Goal: Task Accomplishment & Management: Use online tool/utility

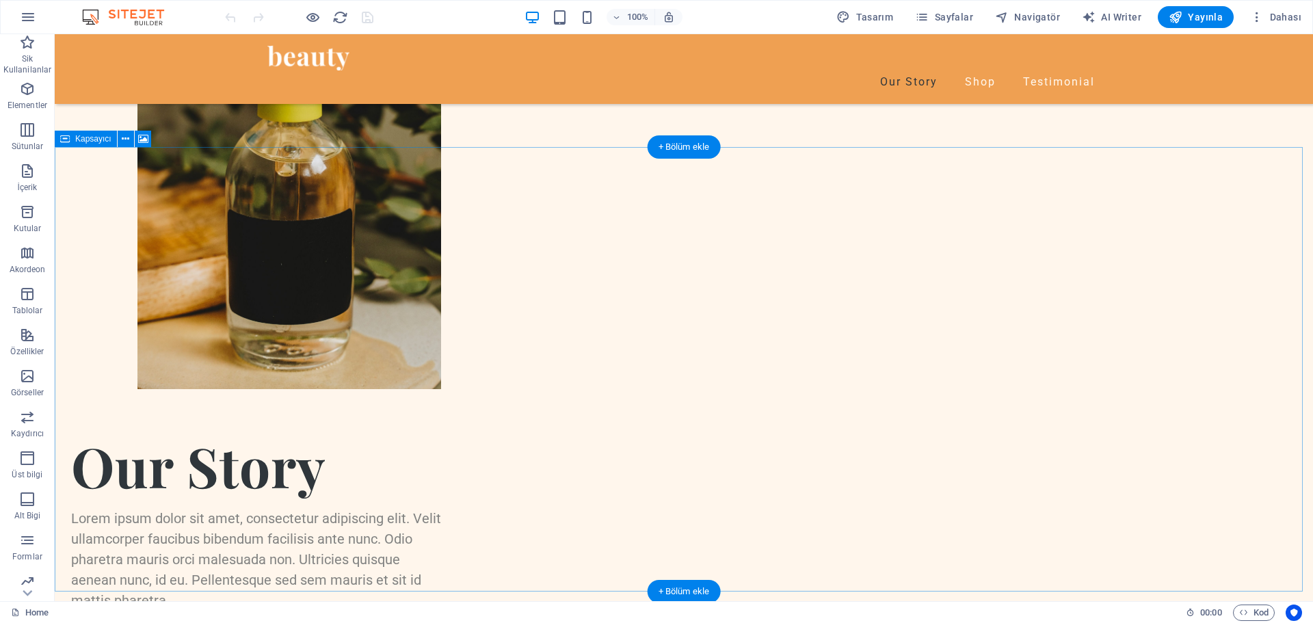
scroll to position [854, 0]
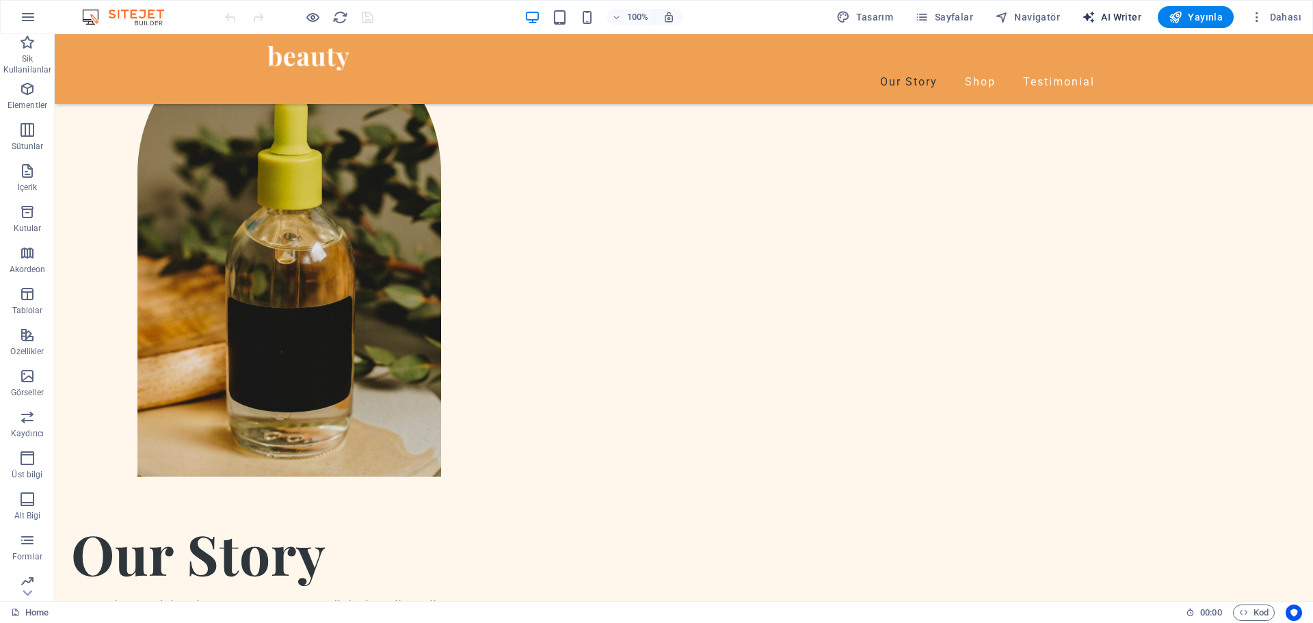
click at [1121, 23] on span "AI Writer" at bounding box center [1111, 17] width 59 height 14
select select "English"
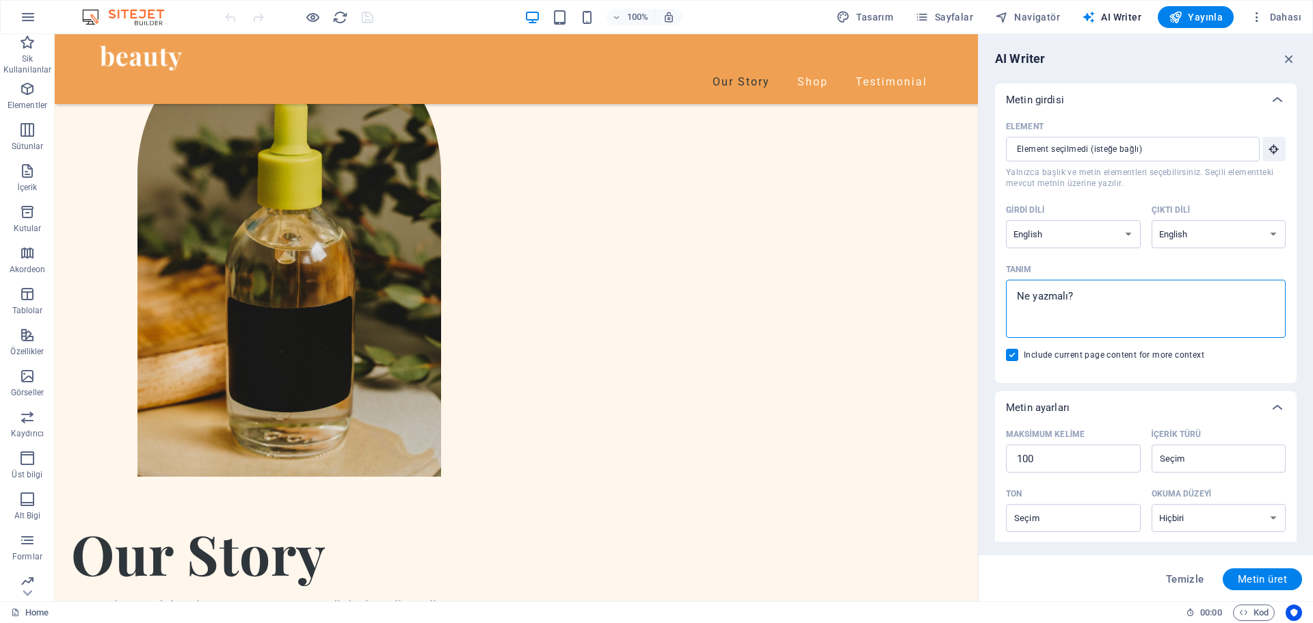
click at [1136, 308] on textarea "Tanım x ​" at bounding box center [1146, 309] width 266 height 44
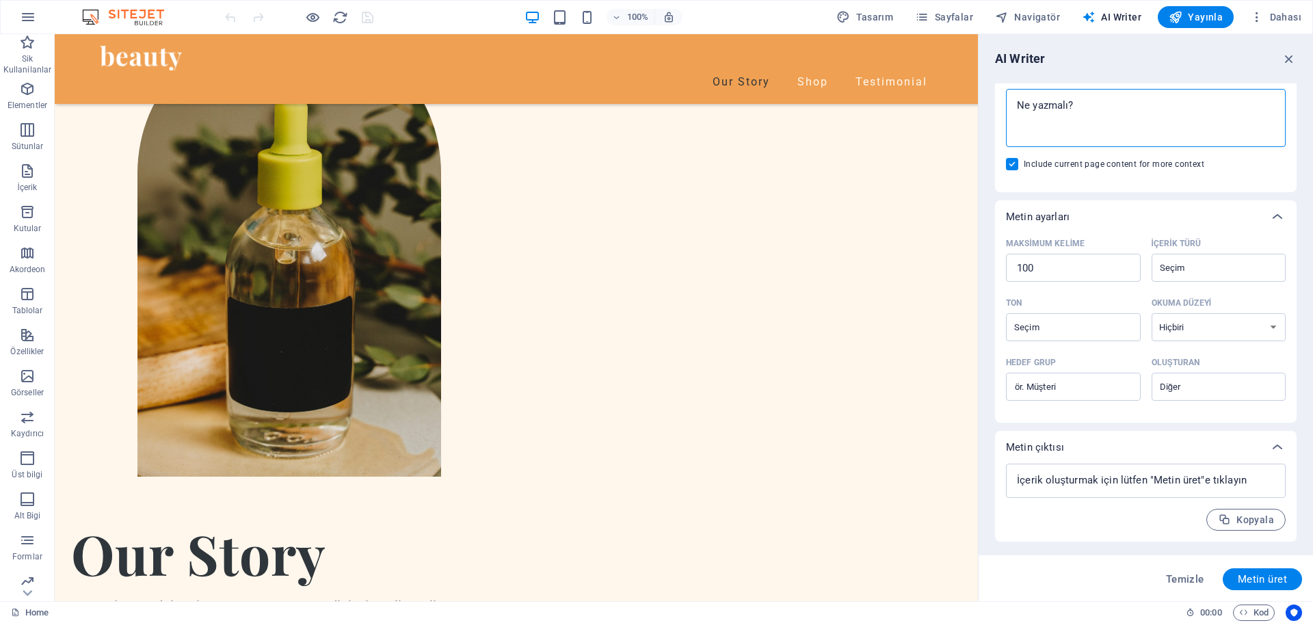
scroll to position [0, 0]
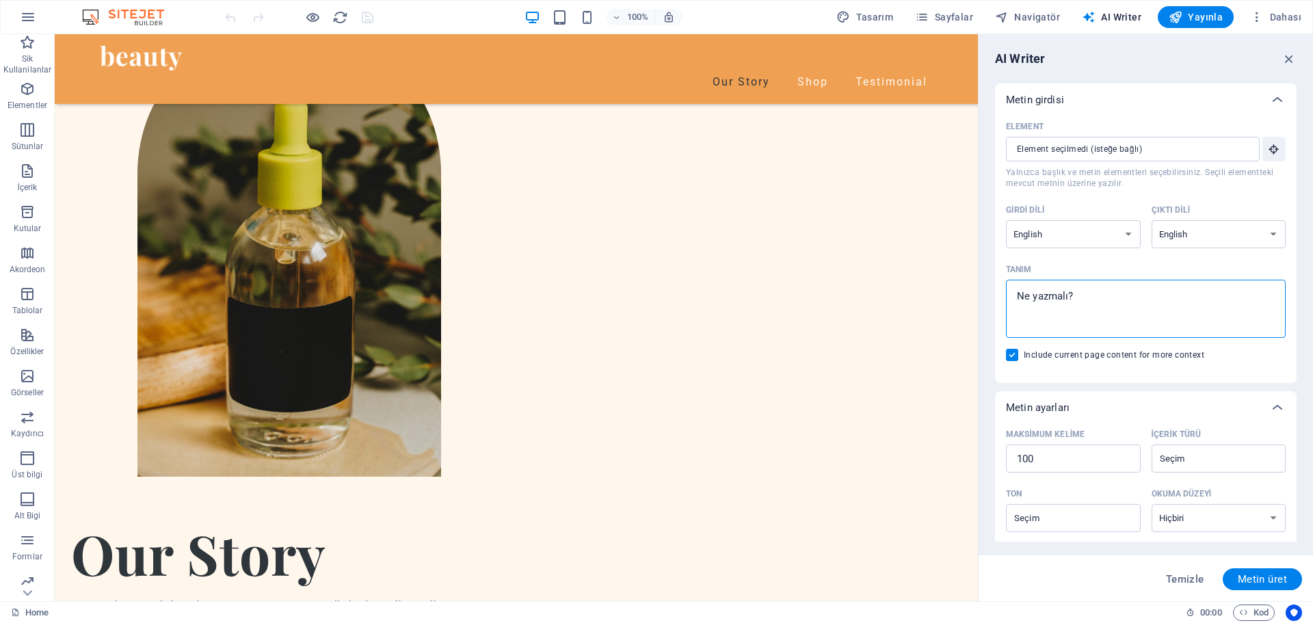
type textarea "x"
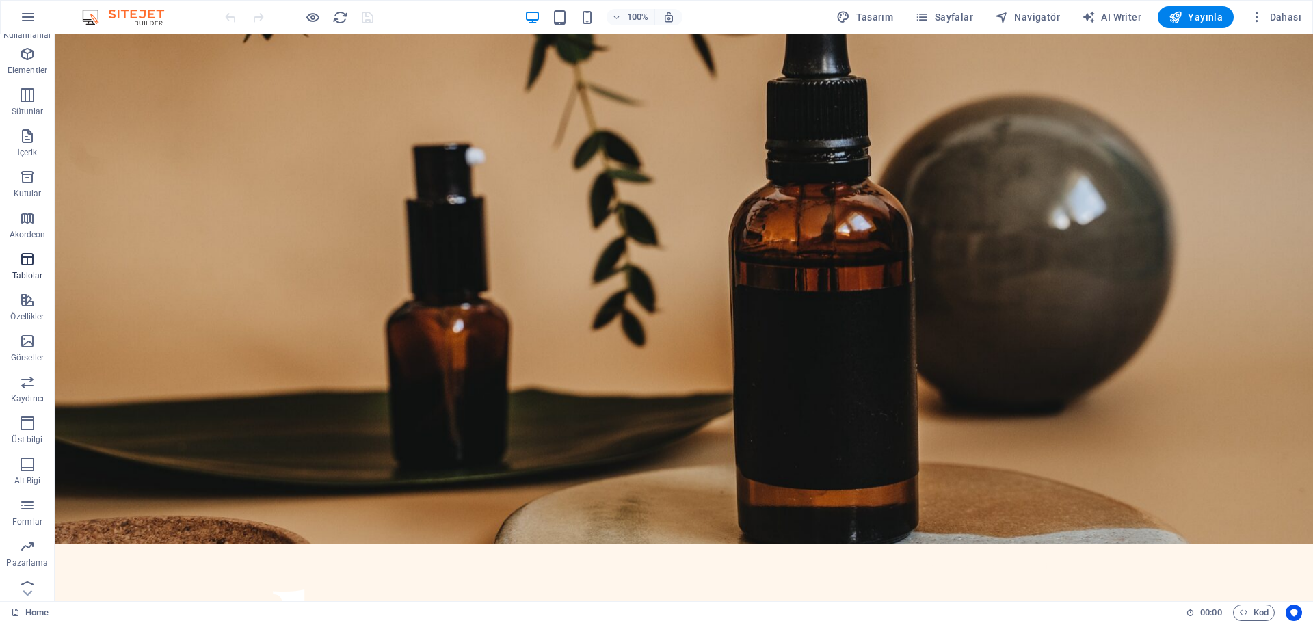
scroll to position [49, 0]
click at [34, 471] on p "Alt Bigi" at bounding box center [27, 467] width 27 height 11
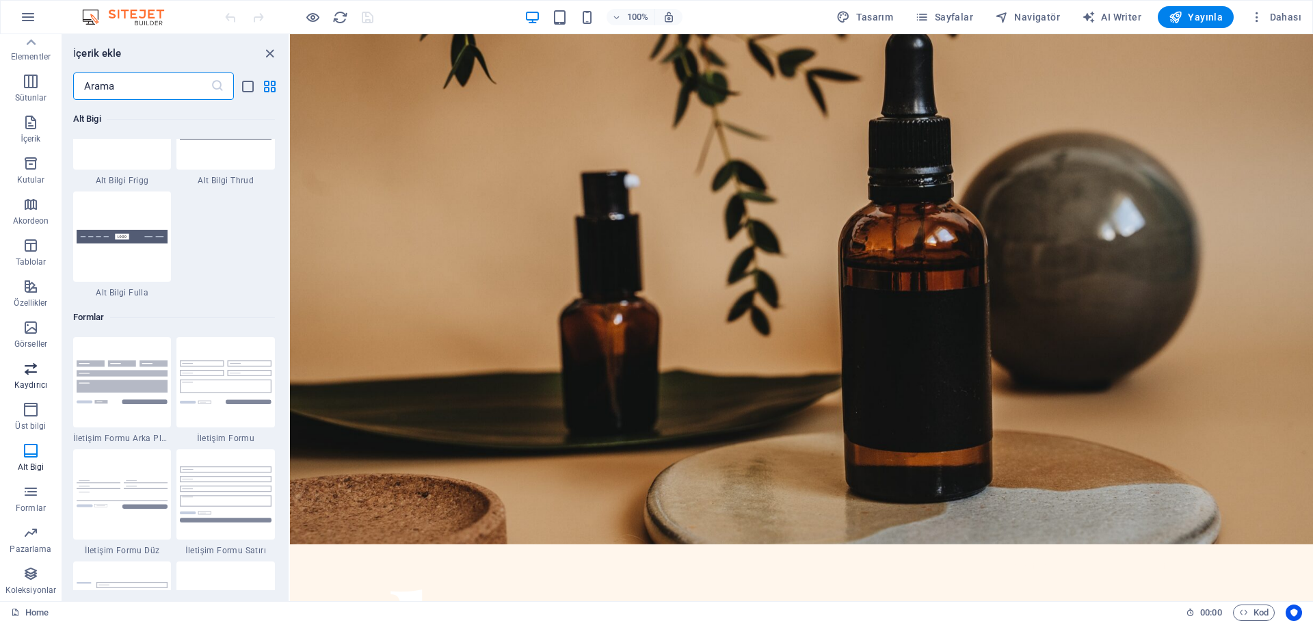
scroll to position [9807, 0]
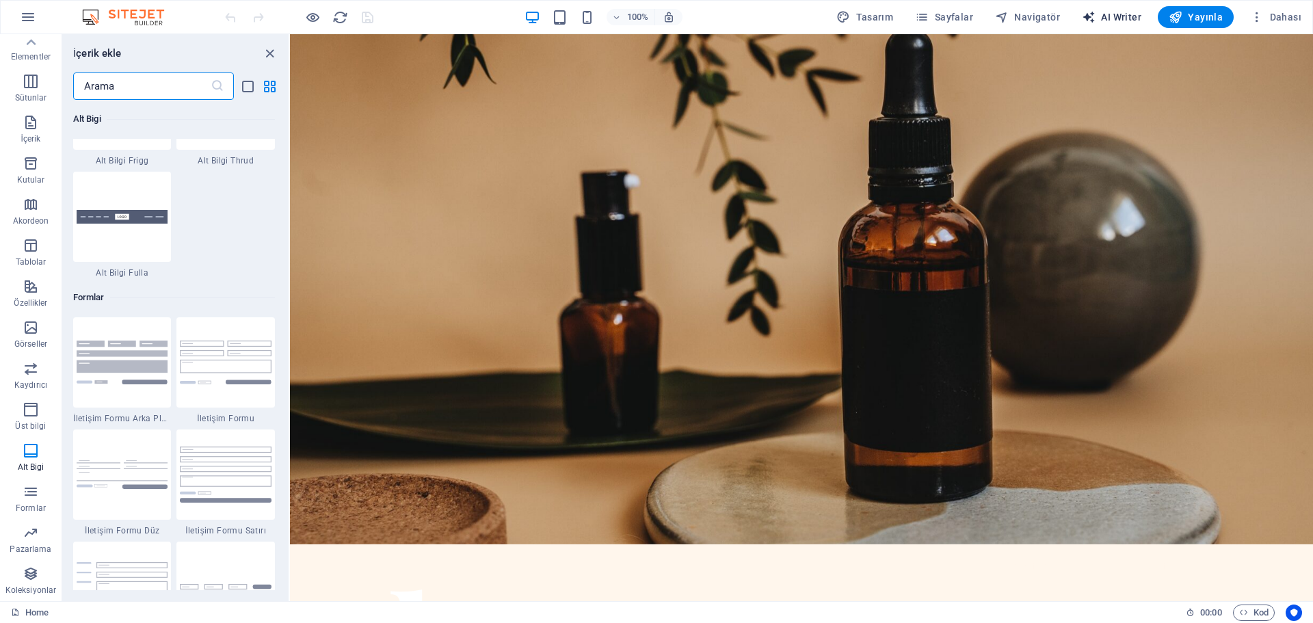
click at [1106, 21] on span "AI Writer" at bounding box center [1111, 17] width 59 height 14
select select "English"
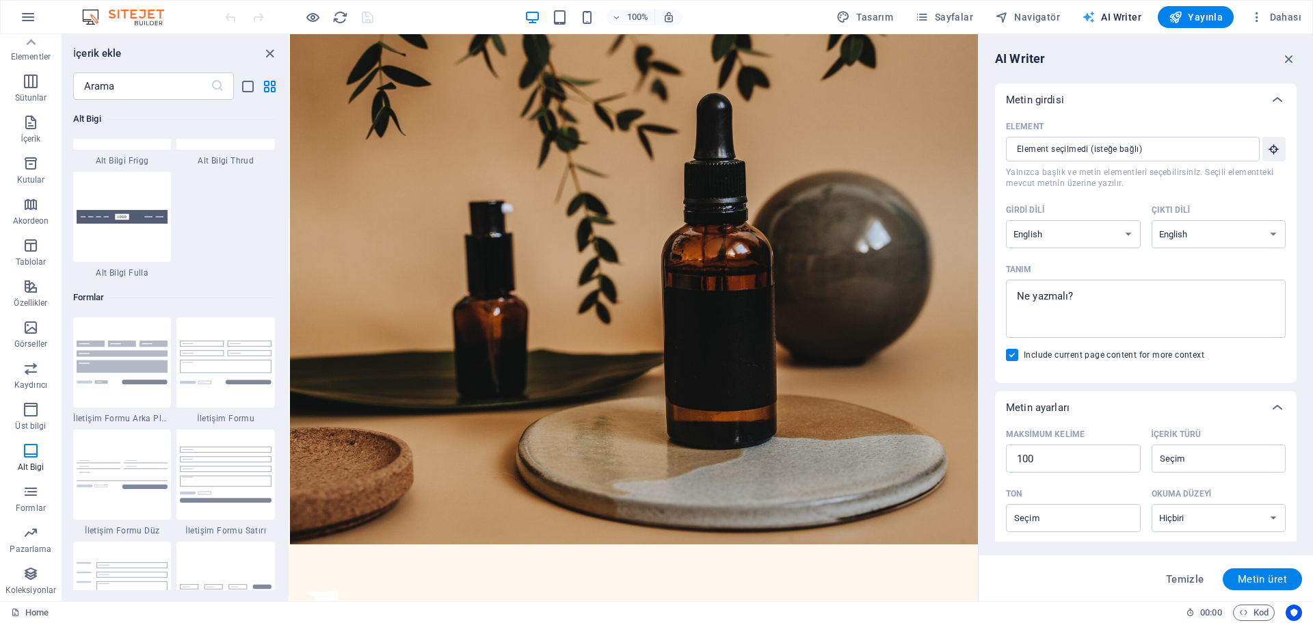
scroll to position [0, 0]
click at [1139, 150] on input "Element ​ Yalnızca başlık ve metin elementleri seçebilirsiniz. Seçili elementte…" at bounding box center [1128, 149] width 244 height 25
click at [1124, 237] on select "Albanian Arabic Armenian Awadhi Azerbaijani Bashkir Basque Belarusian Bengali B…" at bounding box center [1073, 234] width 135 height 28
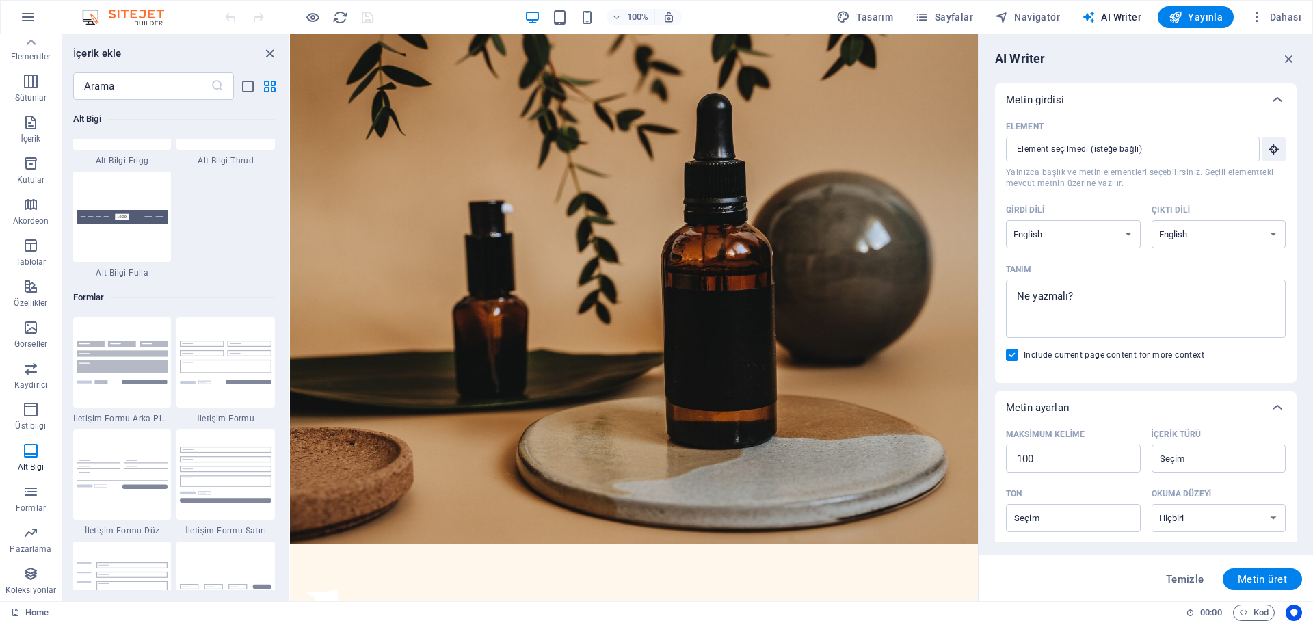
click at [1172, 113] on div "Metin girdisi" at bounding box center [1146, 99] width 302 height 33
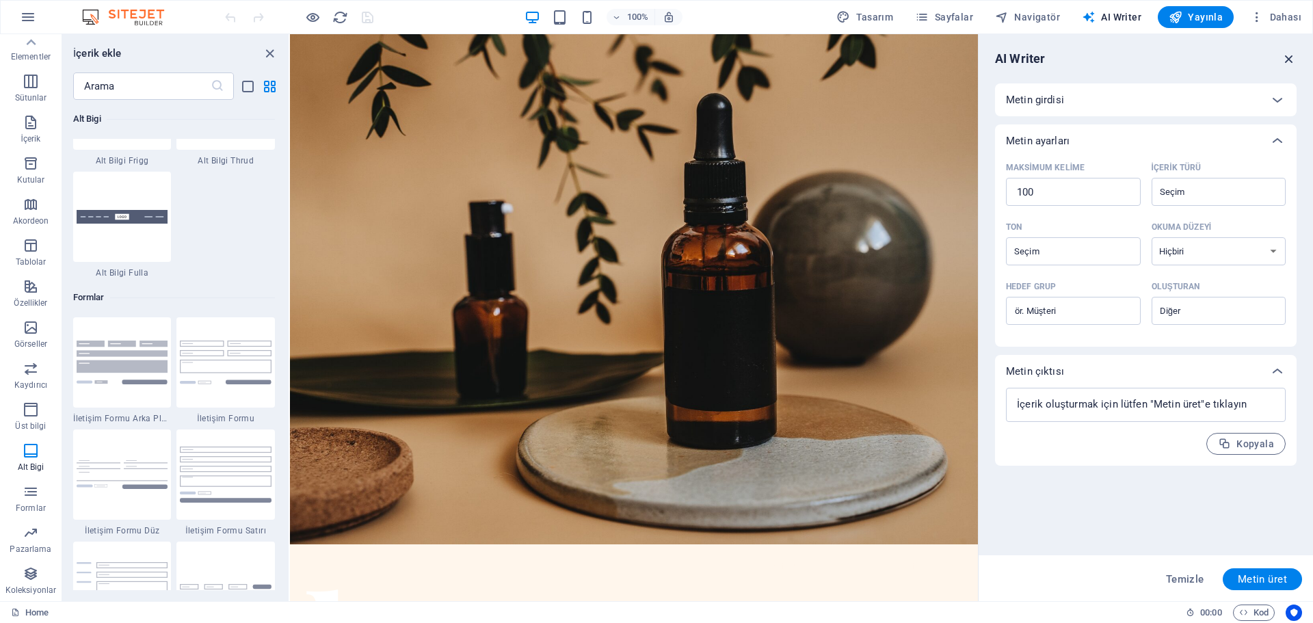
drag, startPoint x: 1293, startPoint y: 59, endPoint x: 676, endPoint y: 168, distance: 625.7
click at [1293, 59] on icon "button" at bounding box center [1289, 58] width 15 height 15
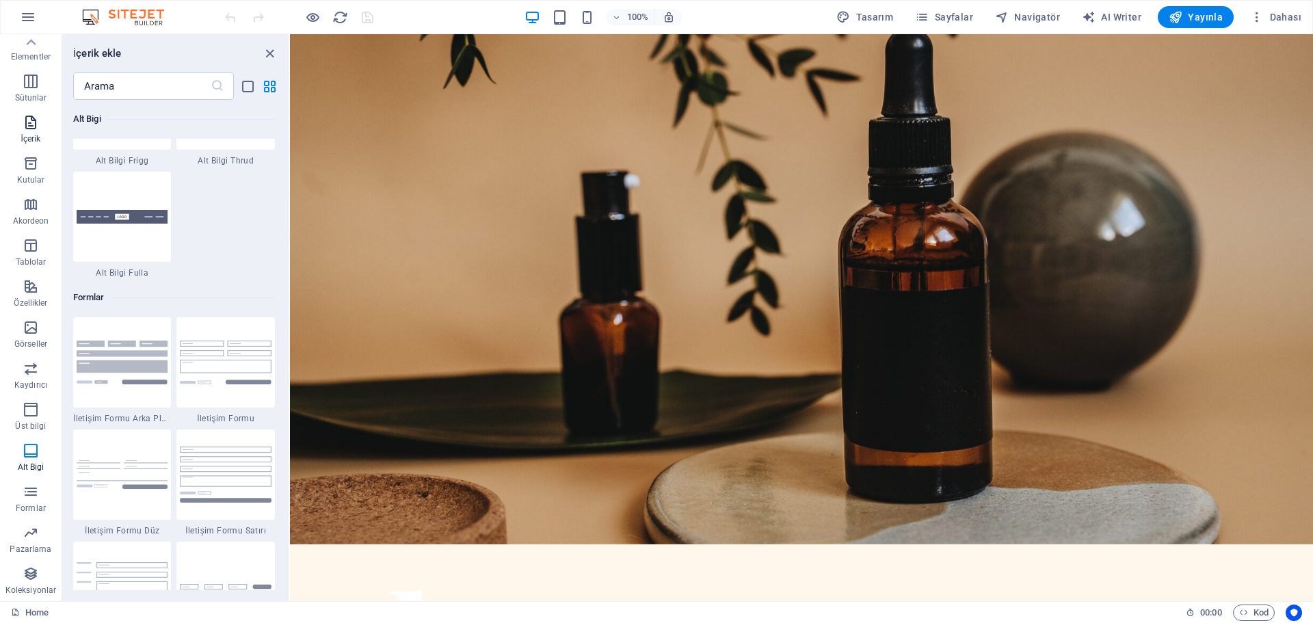
click at [18, 132] on span "İçerik" at bounding box center [31, 130] width 62 height 33
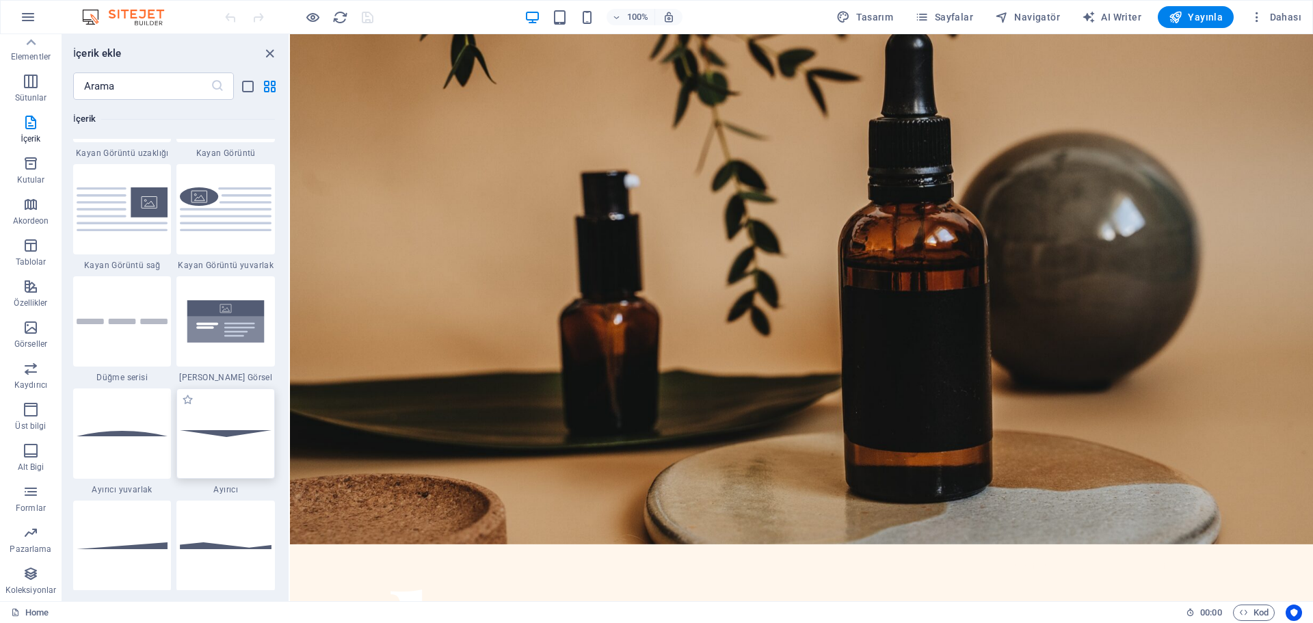
scroll to position [3145, 0]
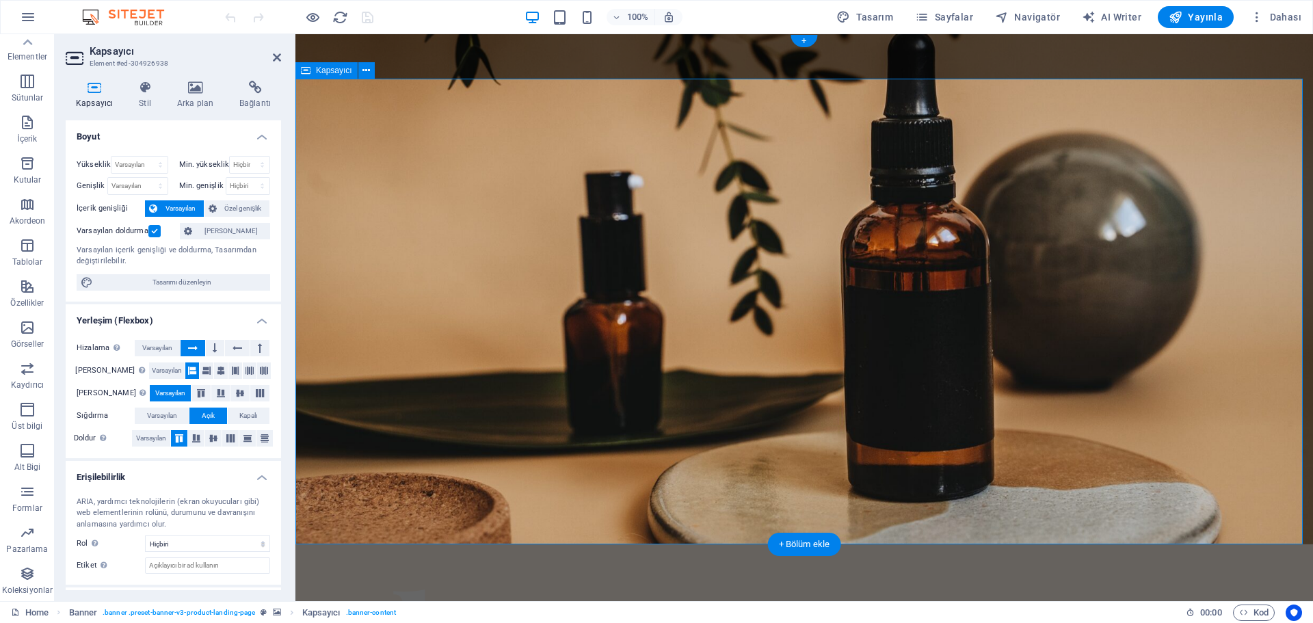
click at [197, 90] on icon at bounding box center [195, 88] width 57 height 14
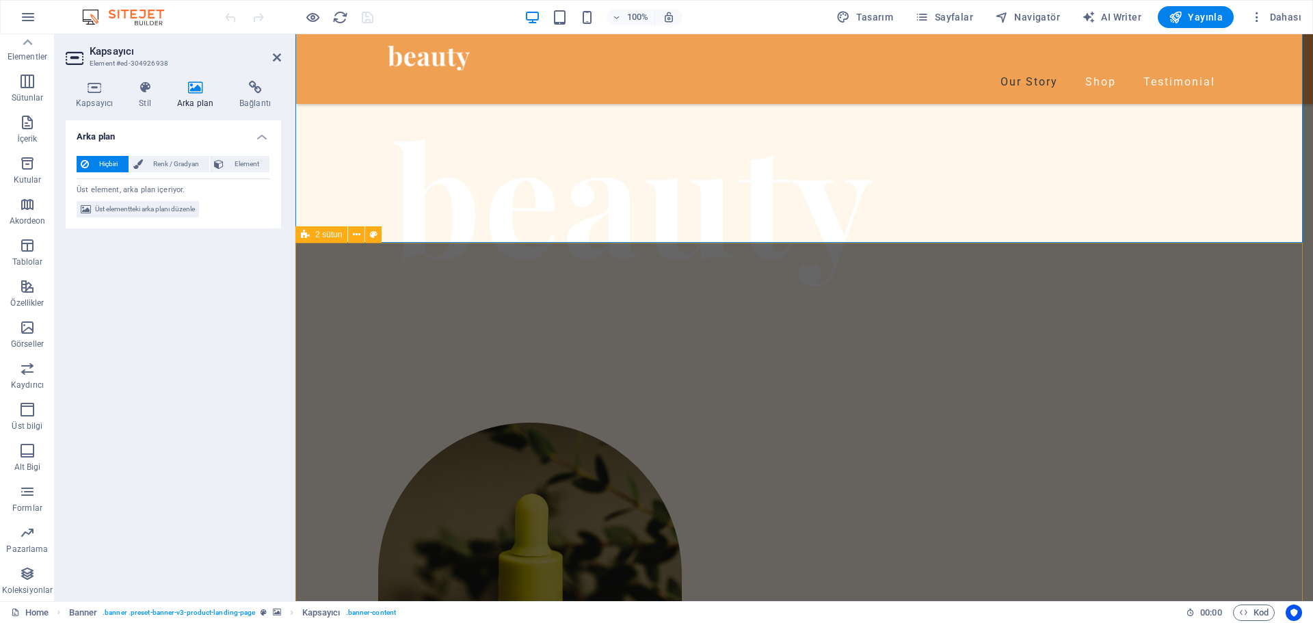
scroll to position [547, 0]
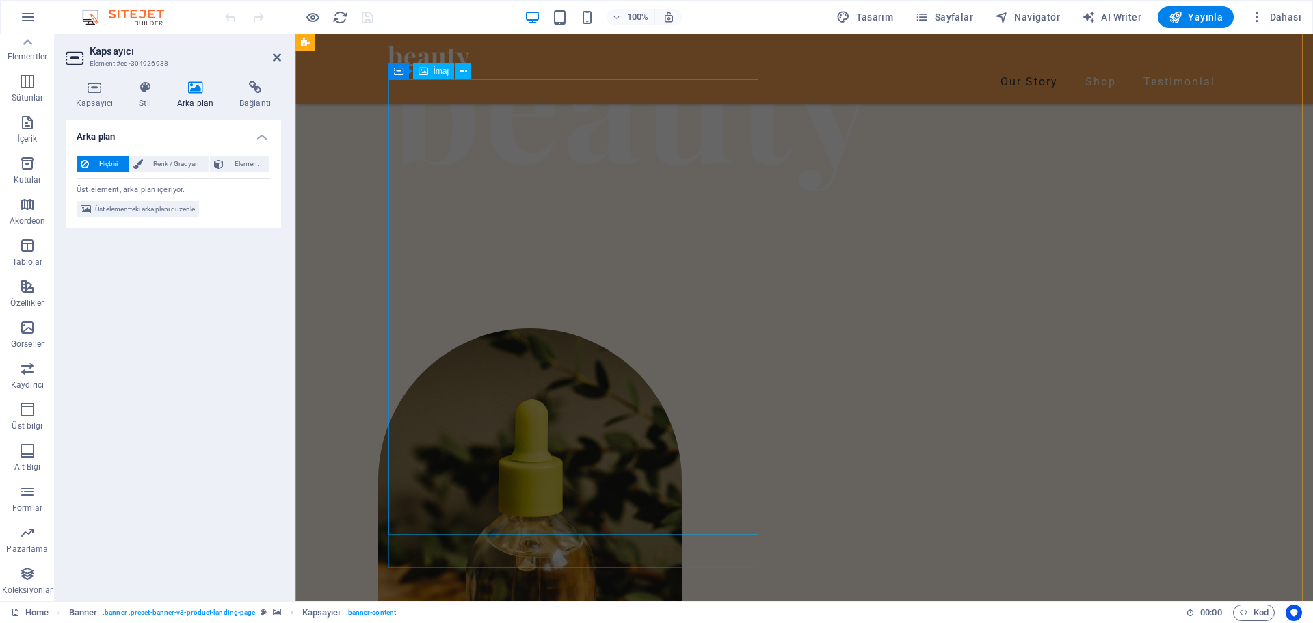
click at [618, 328] on figure at bounding box center [497, 555] width 370 height 455
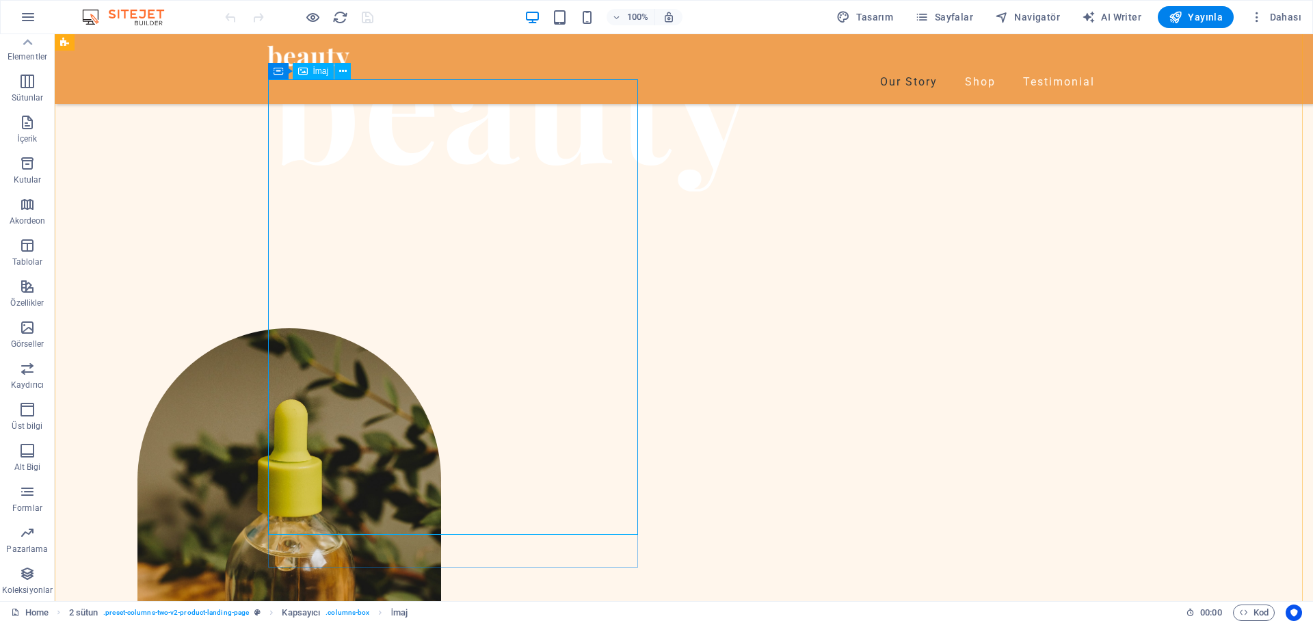
click at [305, 71] on icon at bounding box center [303, 71] width 10 height 16
click at [306, 71] on icon at bounding box center [303, 71] width 10 height 16
select select "px"
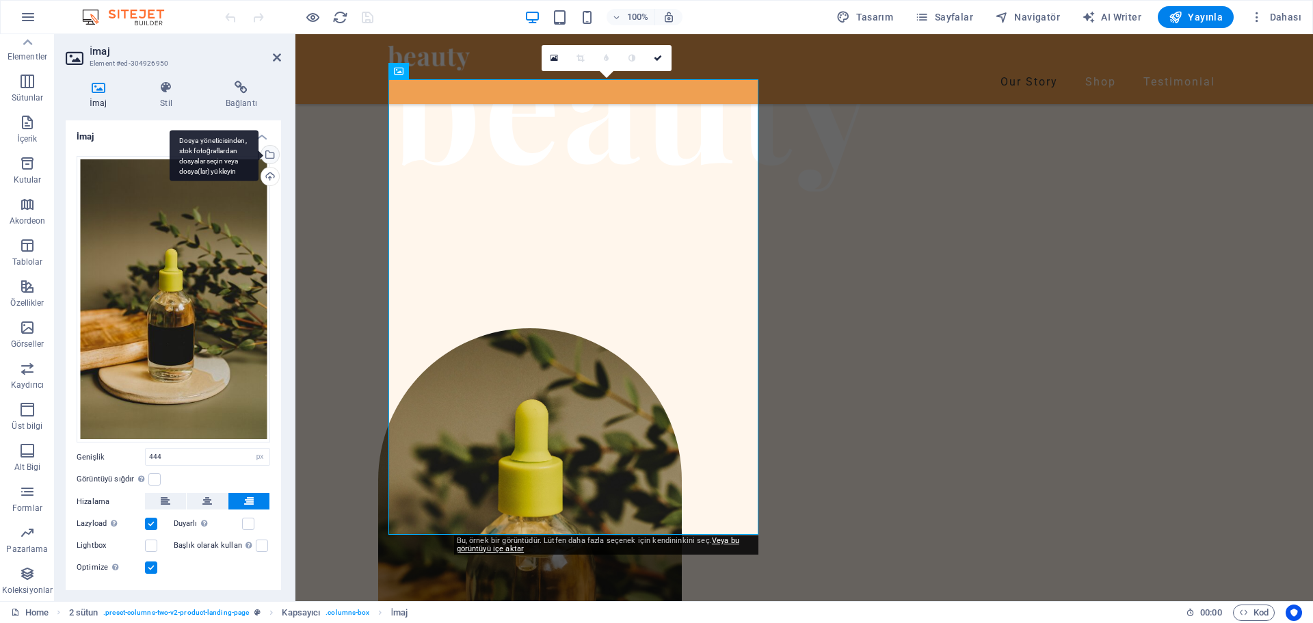
click at [267, 153] on div "Dosya yöneticisinden, stok fotoğraflardan dosyalar seçin veya dosya(lar) yükley…" at bounding box center [269, 156] width 21 height 21
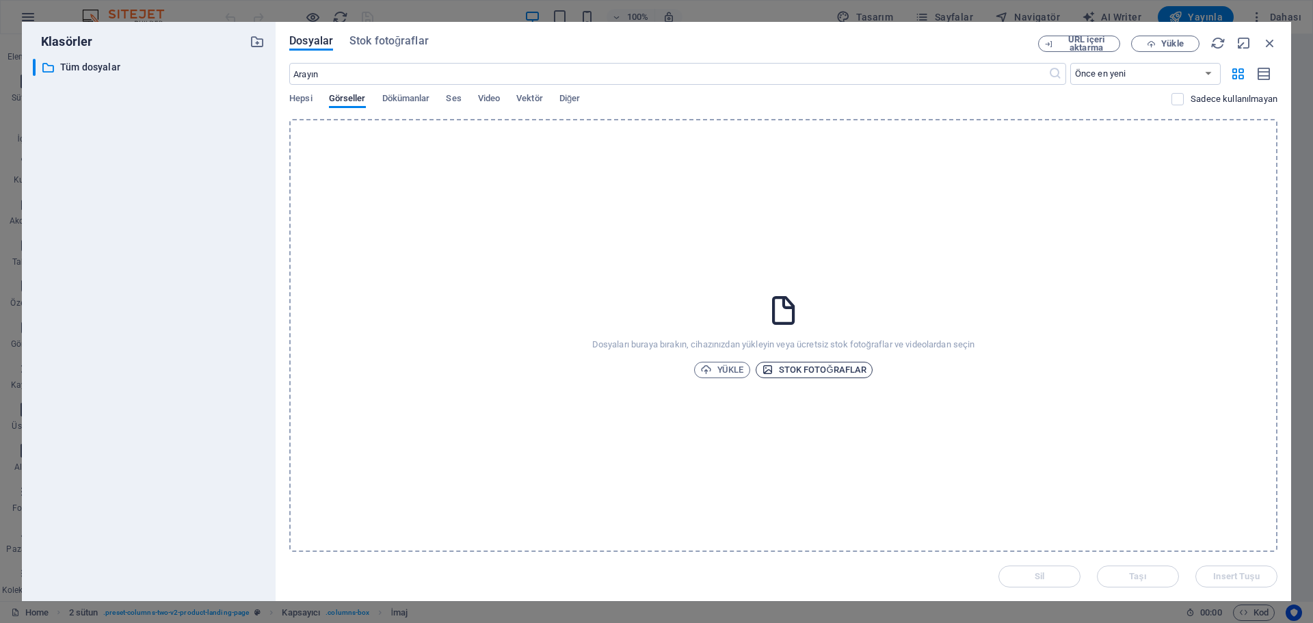
click at [800, 367] on span "Stok fotoğraflar" at bounding box center [814, 370] width 105 height 16
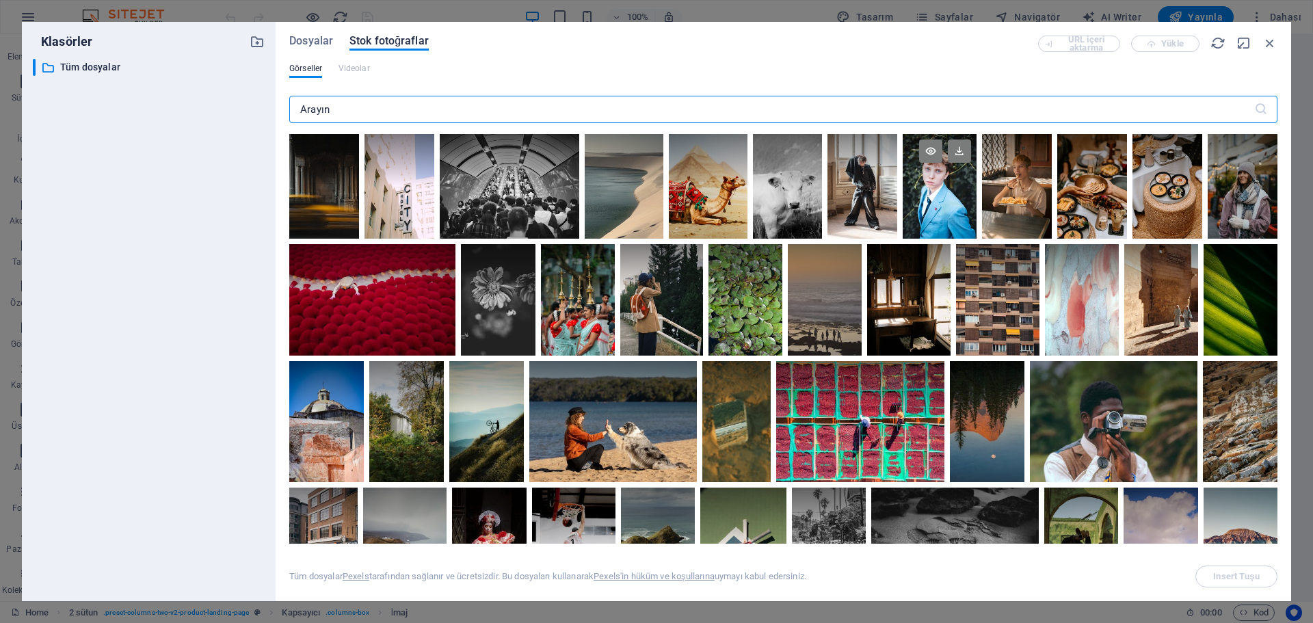
click at [933, 214] on div at bounding box center [940, 186] width 74 height 105
click at [933, 214] on div at bounding box center [940, 213] width 74 height 53
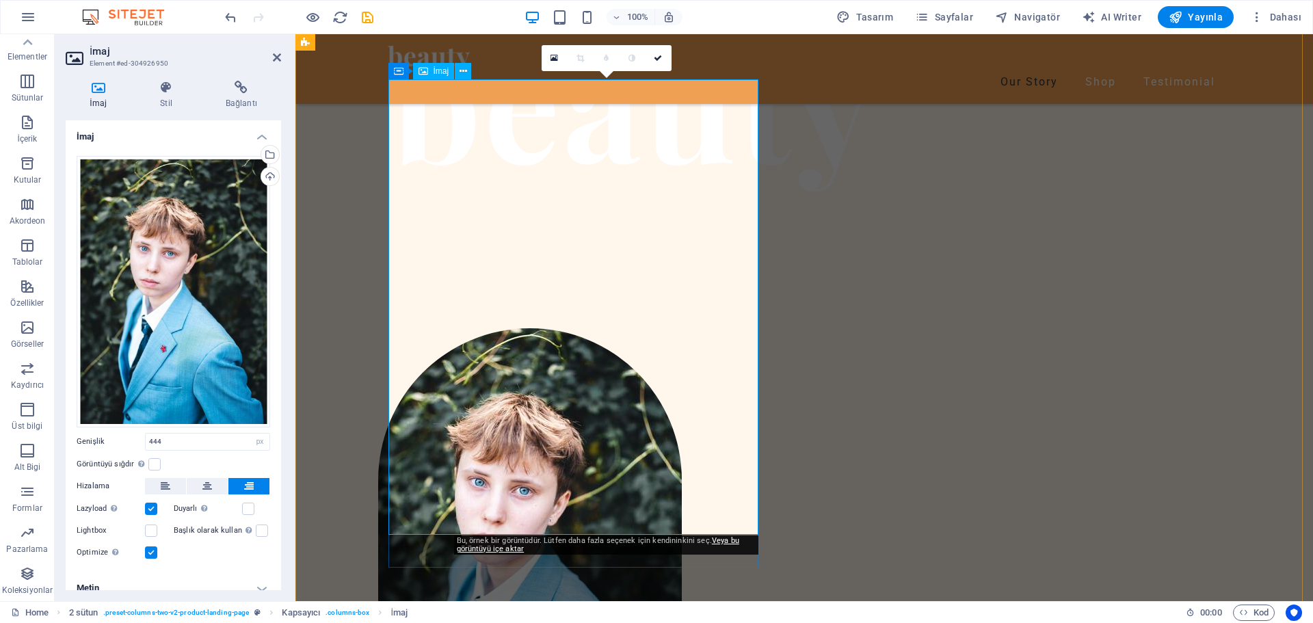
click at [603, 328] on figure at bounding box center [497, 555] width 370 height 455
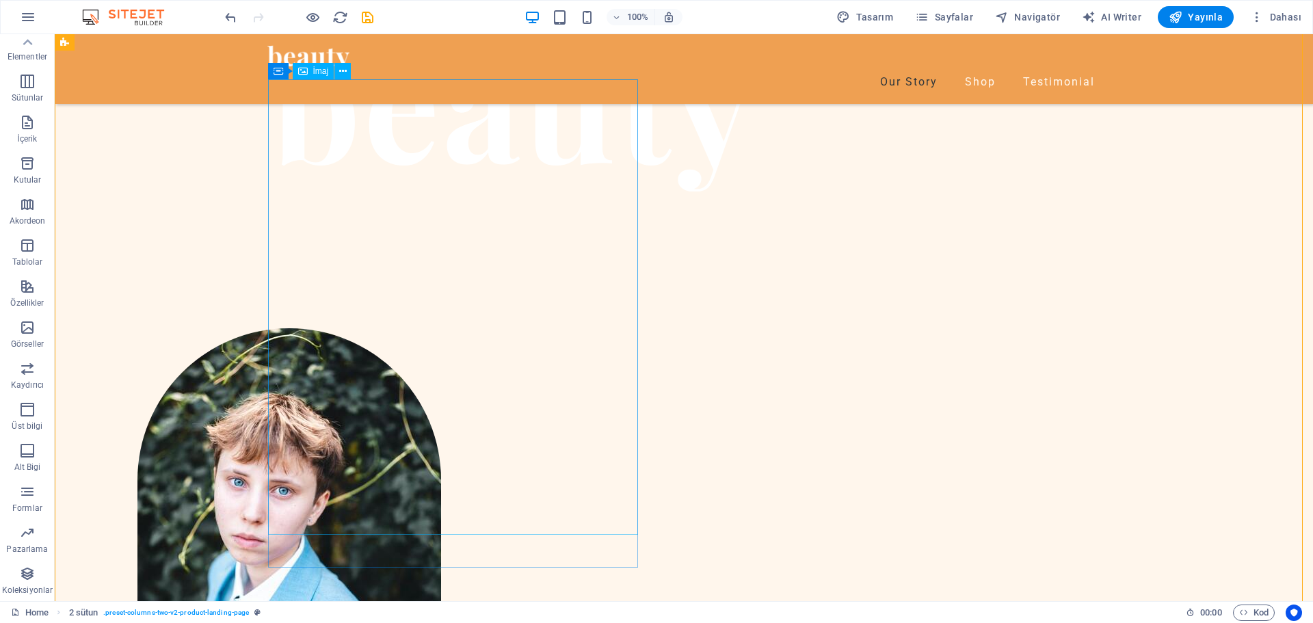
click at [441, 328] on figure at bounding box center [256, 555] width 370 height 455
select select "px"
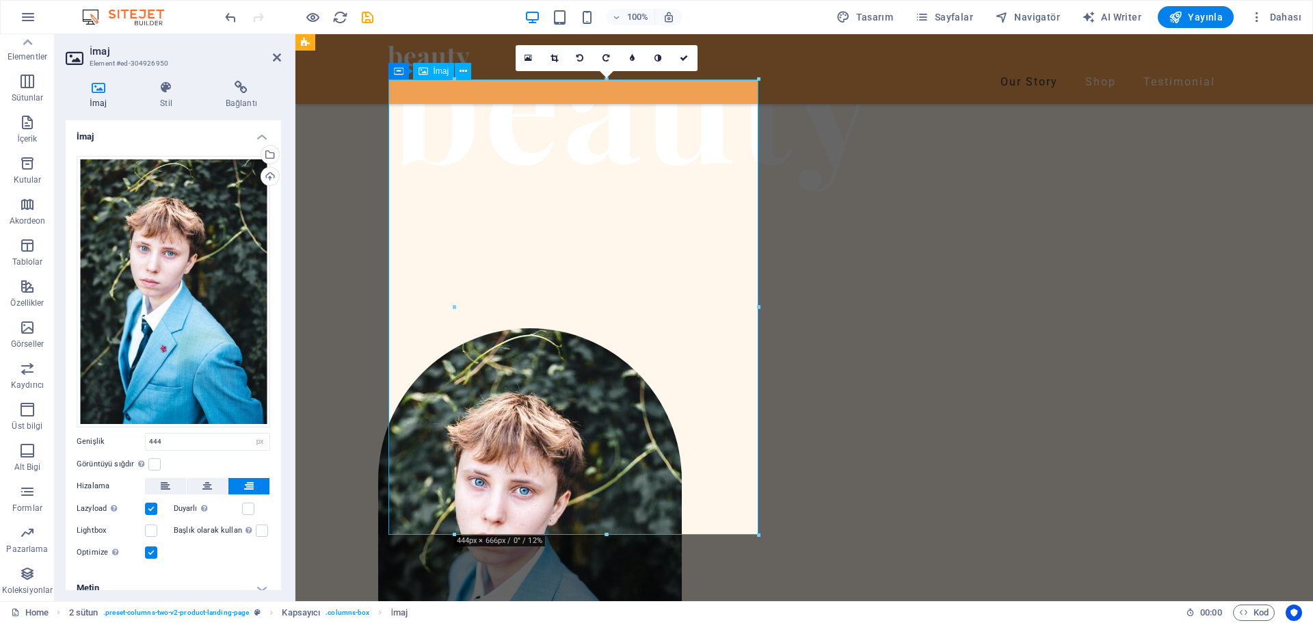
click at [583, 328] on figure at bounding box center [497, 555] width 370 height 455
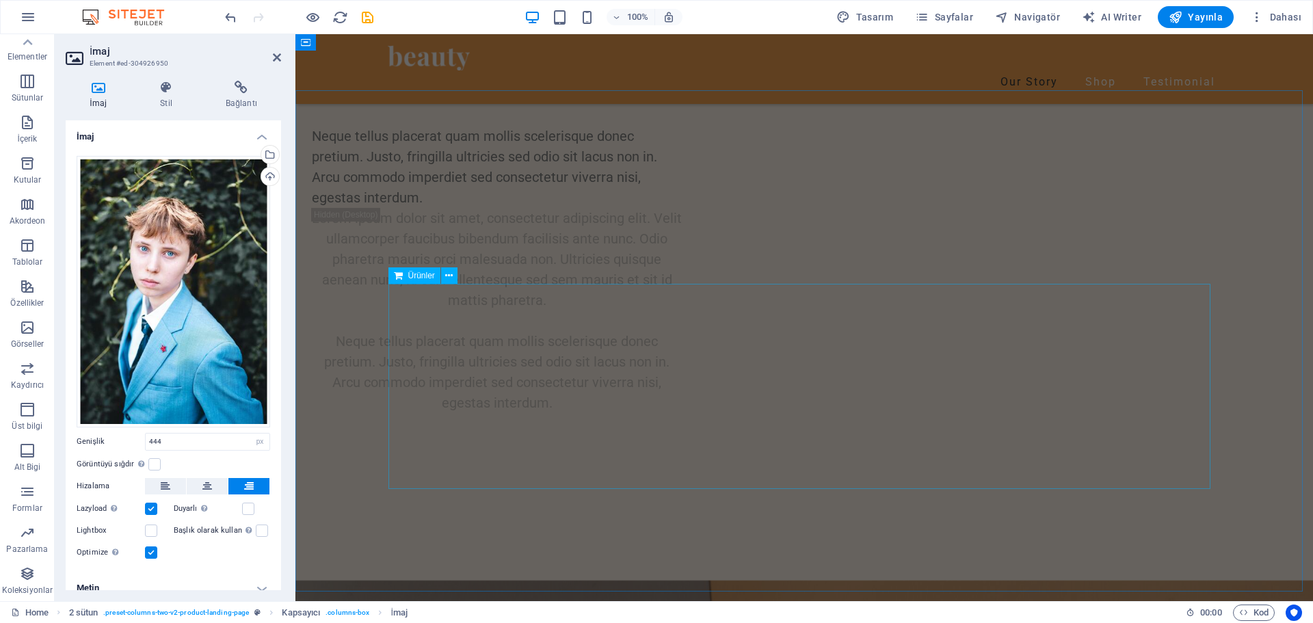
scroll to position [1376, 0]
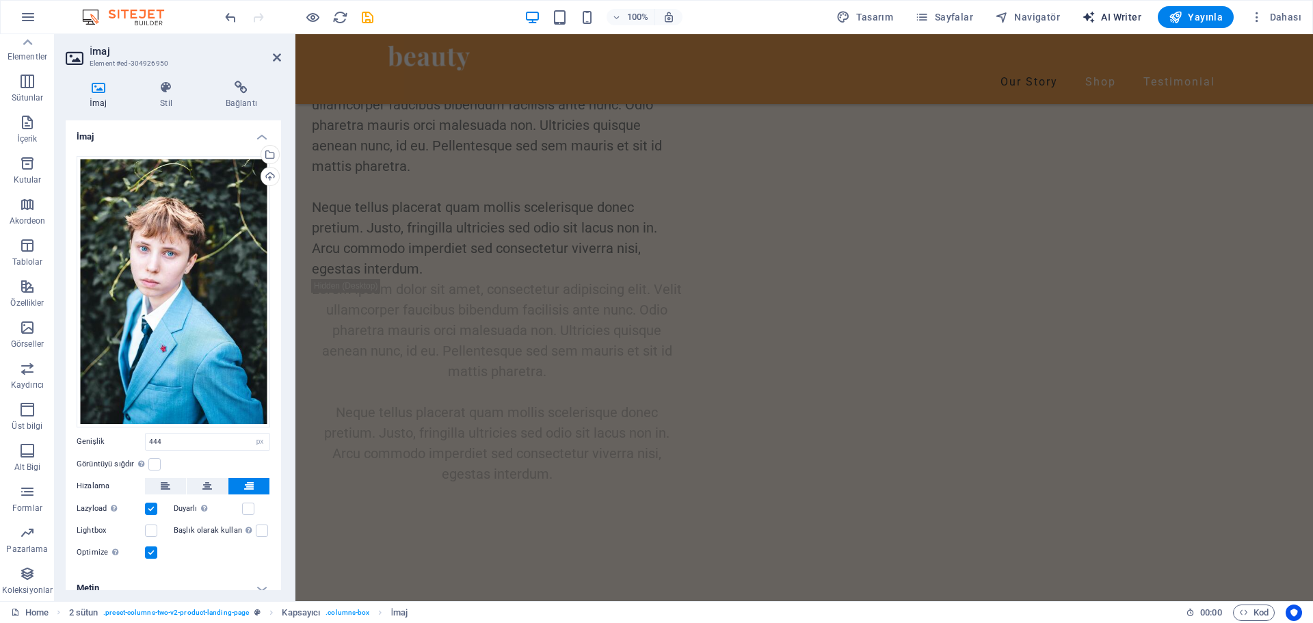
click at [1088, 15] on icon "button" at bounding box center [1089, 17] width 14 height 14
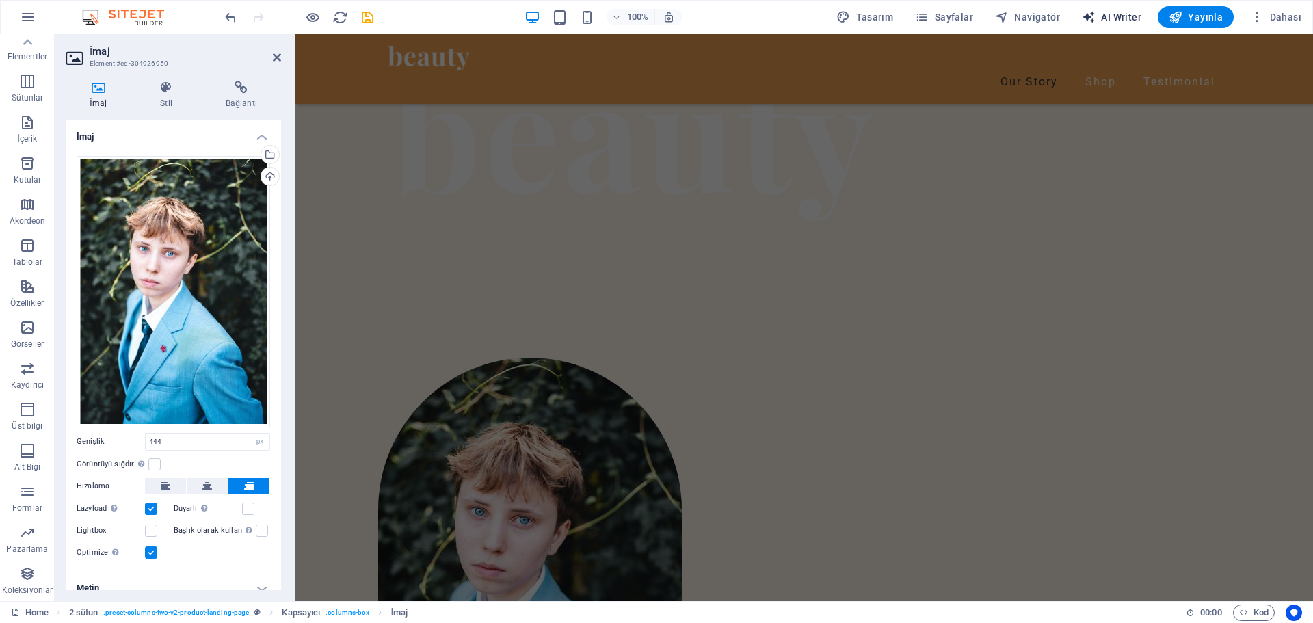
select select "English"
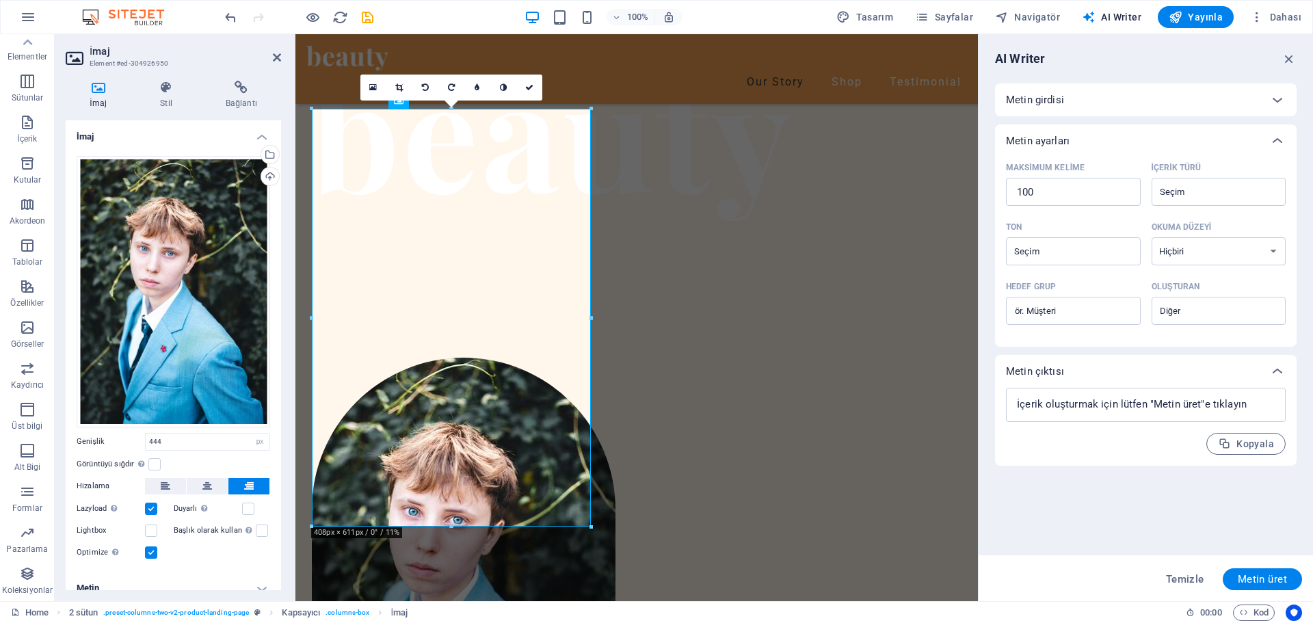
click at [1068, 101] on div "Metin girdisi" at bounding box center [1133, 100] width 255 height 14
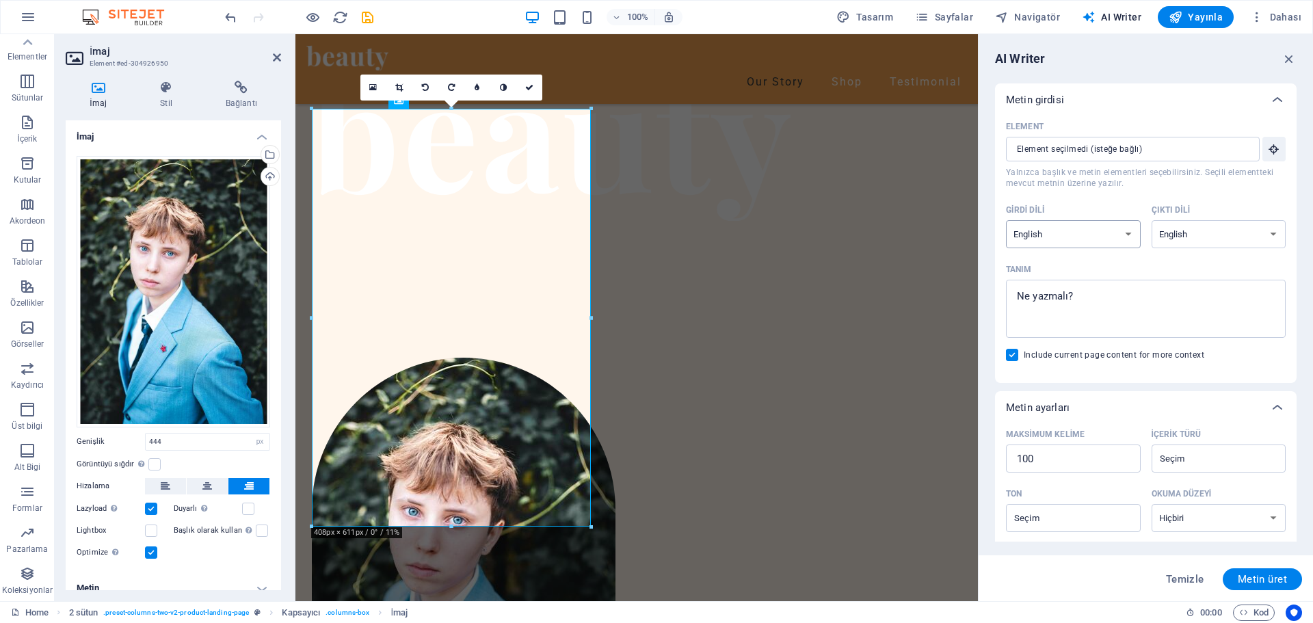
click at [1046, 233] on select "Albanian Arabic Armenian Awadhi Azerbaijani Bashkir Basque Belarusian Bengali B…" at bounding box center [1073, 234] width 135 height 28
click at [1006, 220] on select "Albanian Arabic Armenian Awadhi Azerbaijani Bashkir Basque Belarusian Bengali B…" at bounding box center [1073, 234] width 135 height 28
click at [1189, 237] on select "Albanian Arabic Armenian Awadhi Azerbaijani Bashkir Basque Belarusian Bengali B…" at bounding box center [1219, 234] width 135 height 28
click at [1059, 317] on textarea "Tanım x ​" at bounding box center [1146, 309] width 266 height 44
type textarea "x"
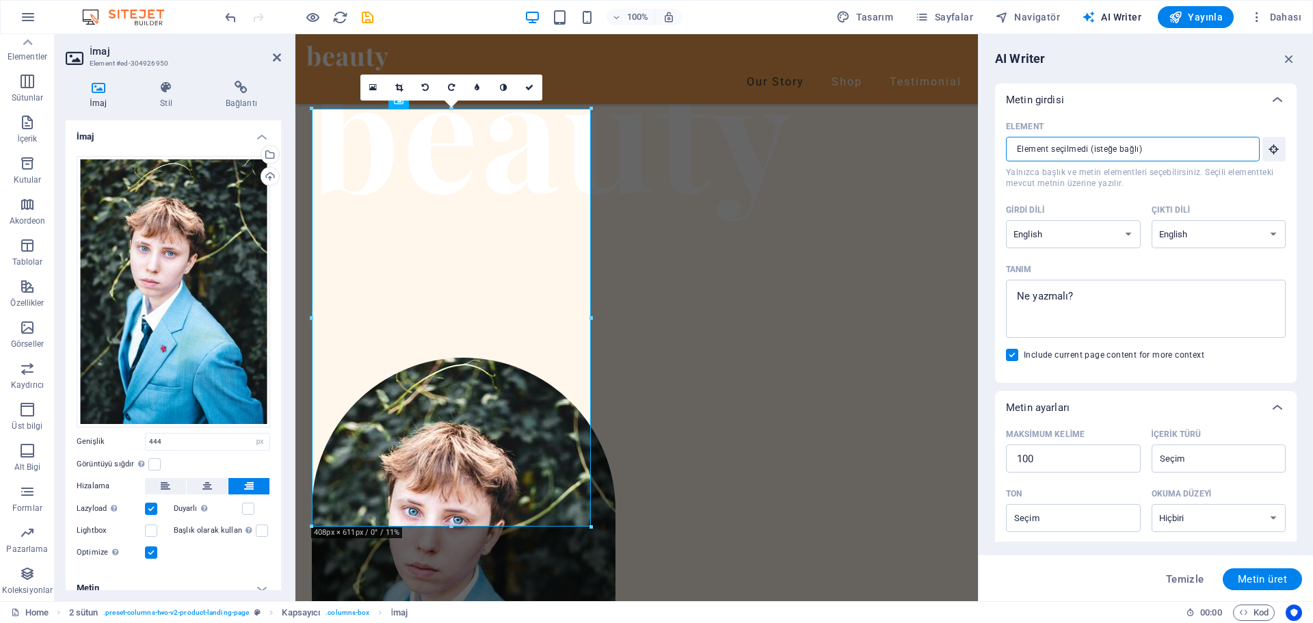
click at [1129, 149] on input "Element ​ Yalnızca başlık ve metin elementleri seçebilirsiniz. Seçili elementte…" at bounding box center [1128, 149] width 244 height 25
click at [1275, 150] on icon "button" at bounding box center [1274, 149] width 12 height 12
click at [1175, 148] on input "Element ​ Yalnızca başlık ve metin elementleri seçebilirsiniz. Seçili elementte…" at bounding box center [1128, 149] width 244 height 25
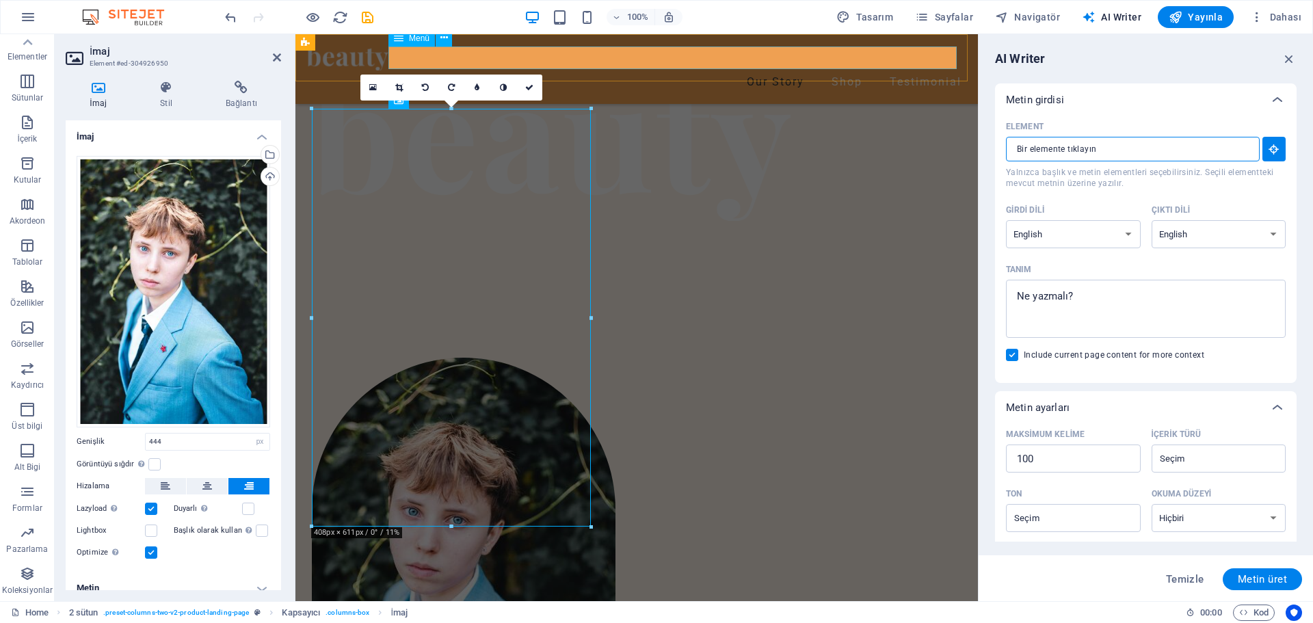
click at [745, 70] on nav "Our Story Shop Testimonial" at bounding box center [636, 81] width 661 height 23
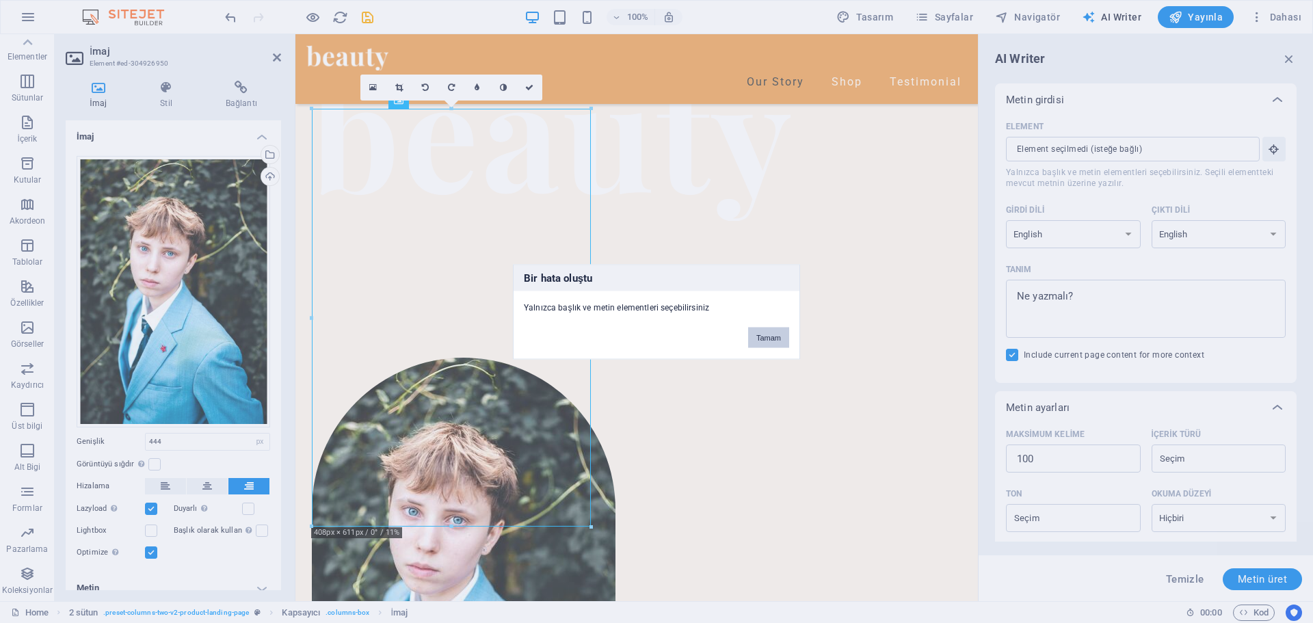
click at [755, 339] on button "Tamam" at bounding box center [768, 337] width 41 height 21
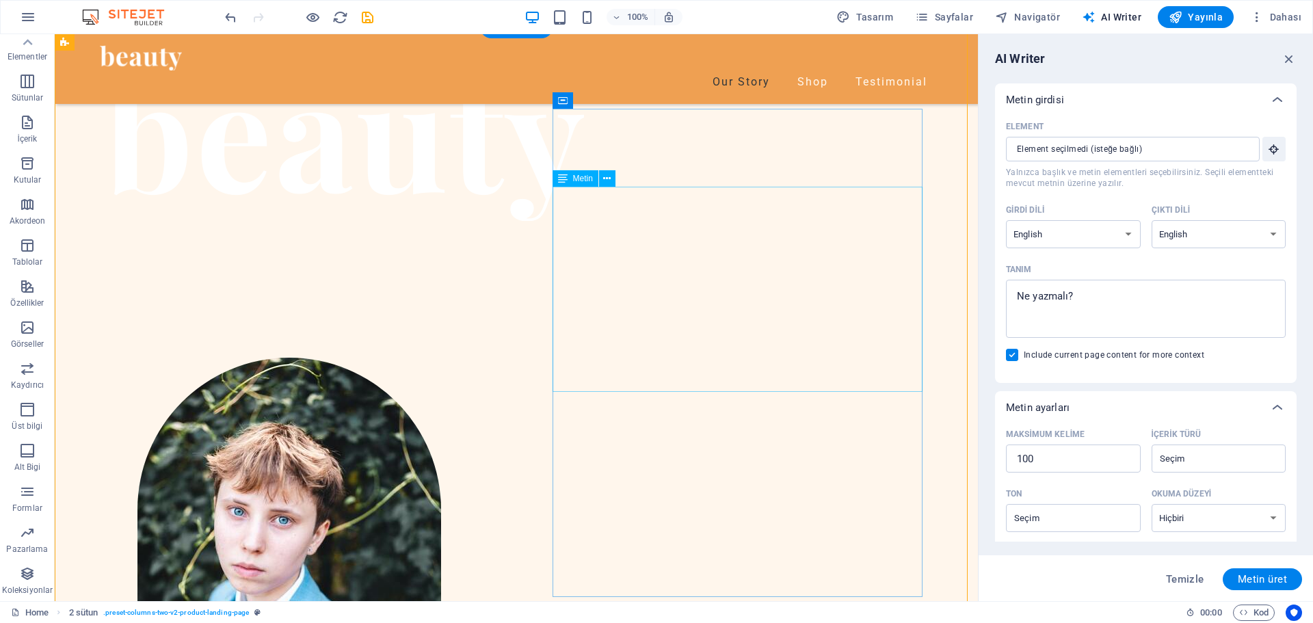
click at [607, 178] on icon at bounding box center [607, 179] width 8 height 14
click at [387, 358] on figure at bounding box center [256, 585] width 370 height 455
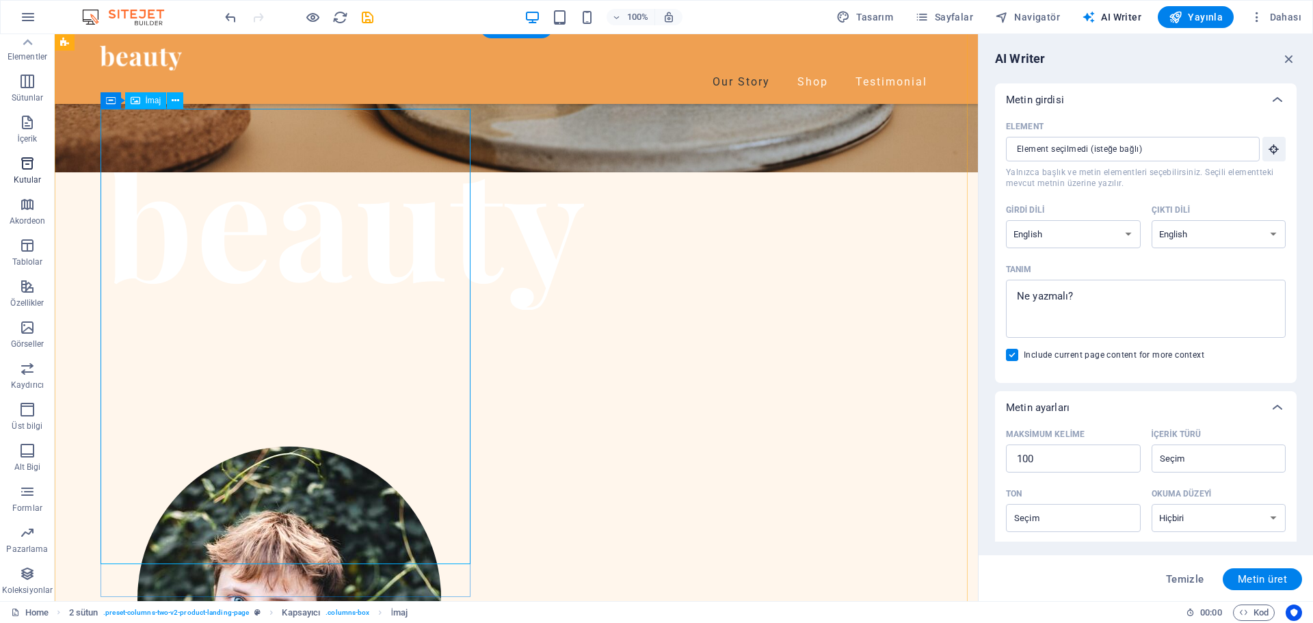
scroll to position [176, 0]
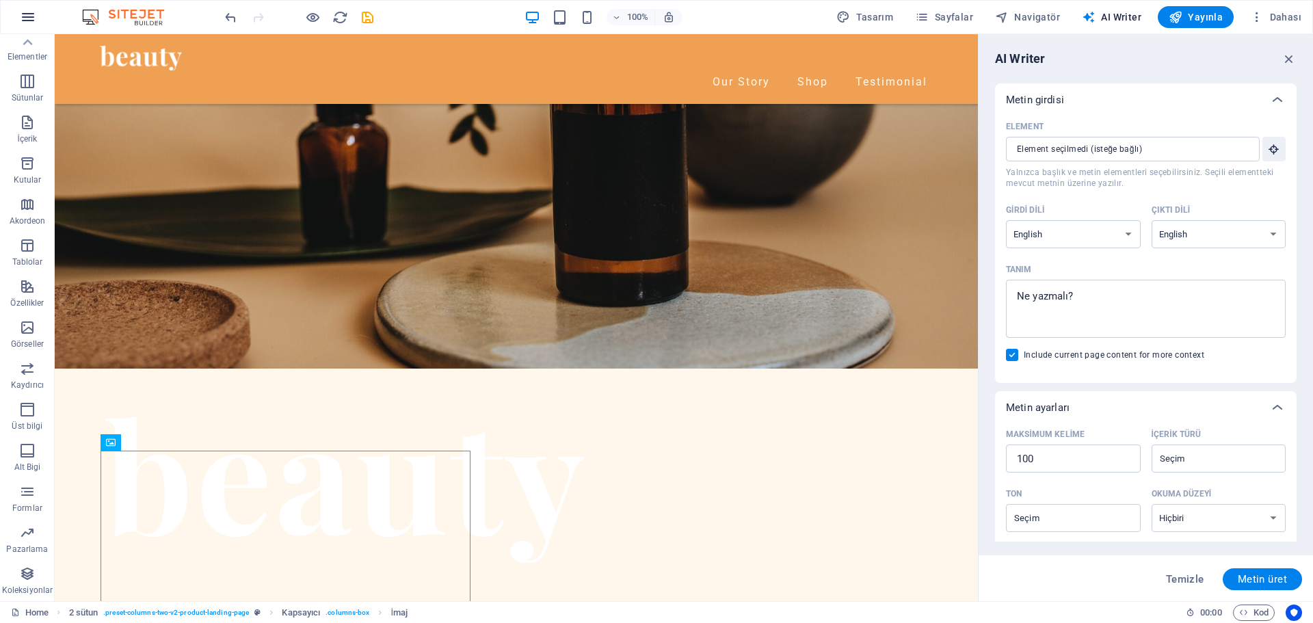
click at [28, 17] on icon "button" at bounding box center [28, 17] width 16 height 16
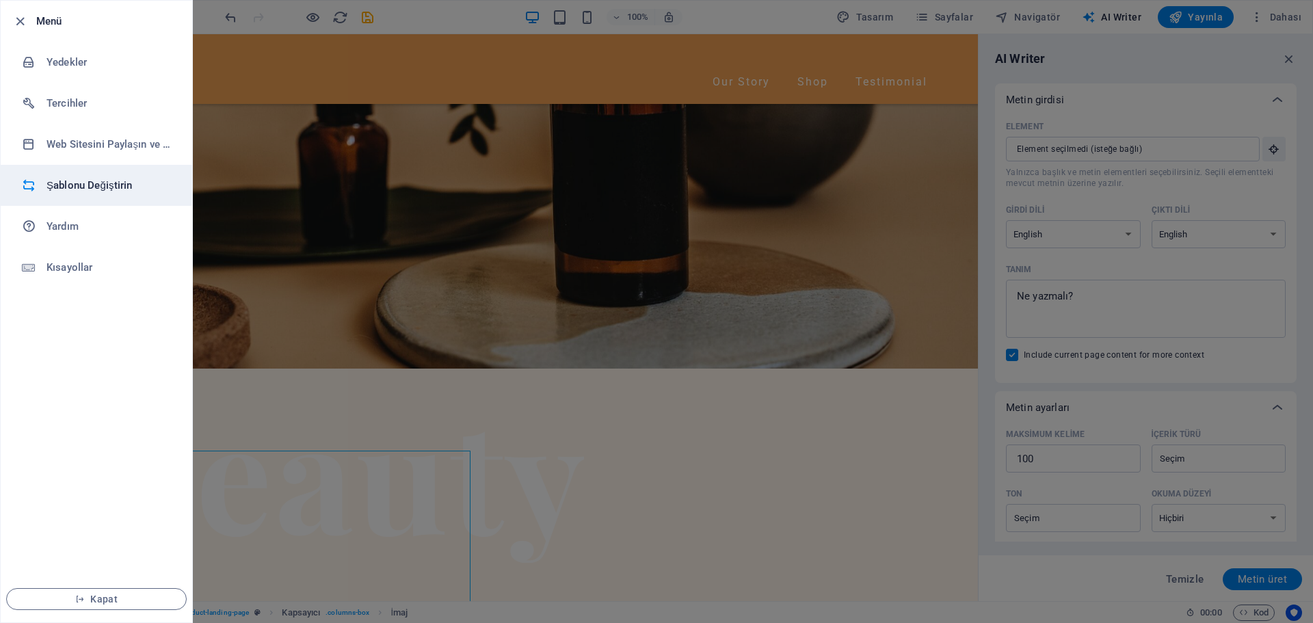
click at [77, 188] on h6 "Şablonu Değiştirin" at bounding box center [110, 185] width 127 height 16
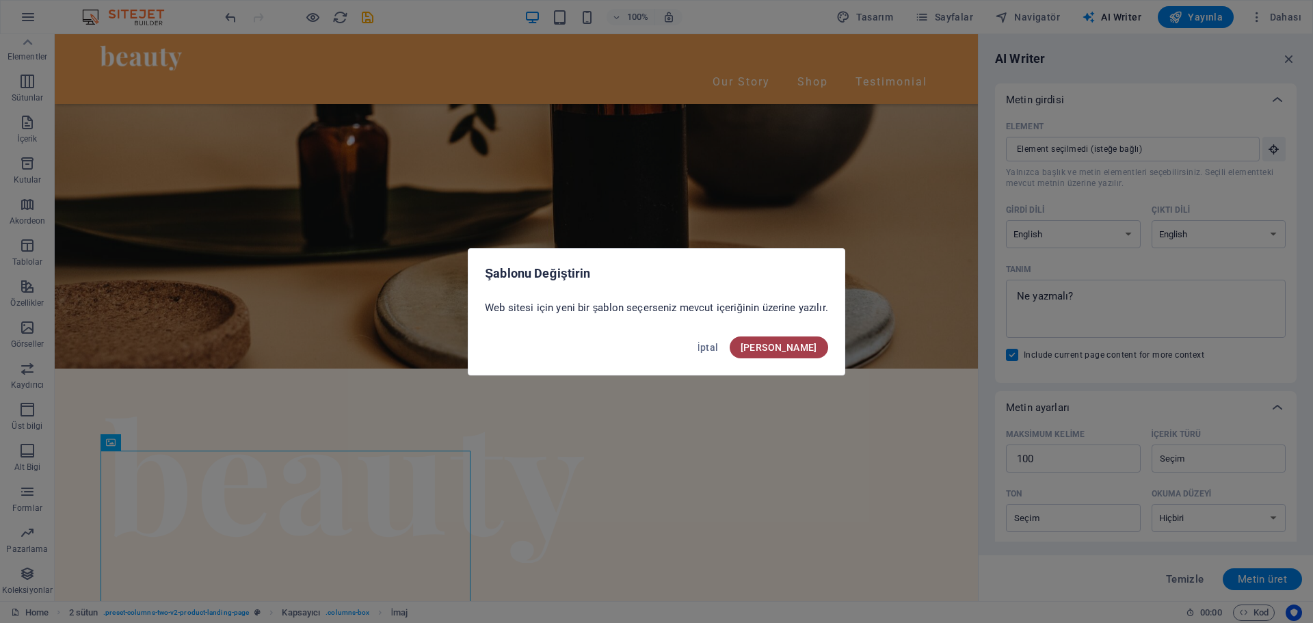
click at [793, 347] on span "Onayla" at bounding box center [779, 347] width 77 height 11
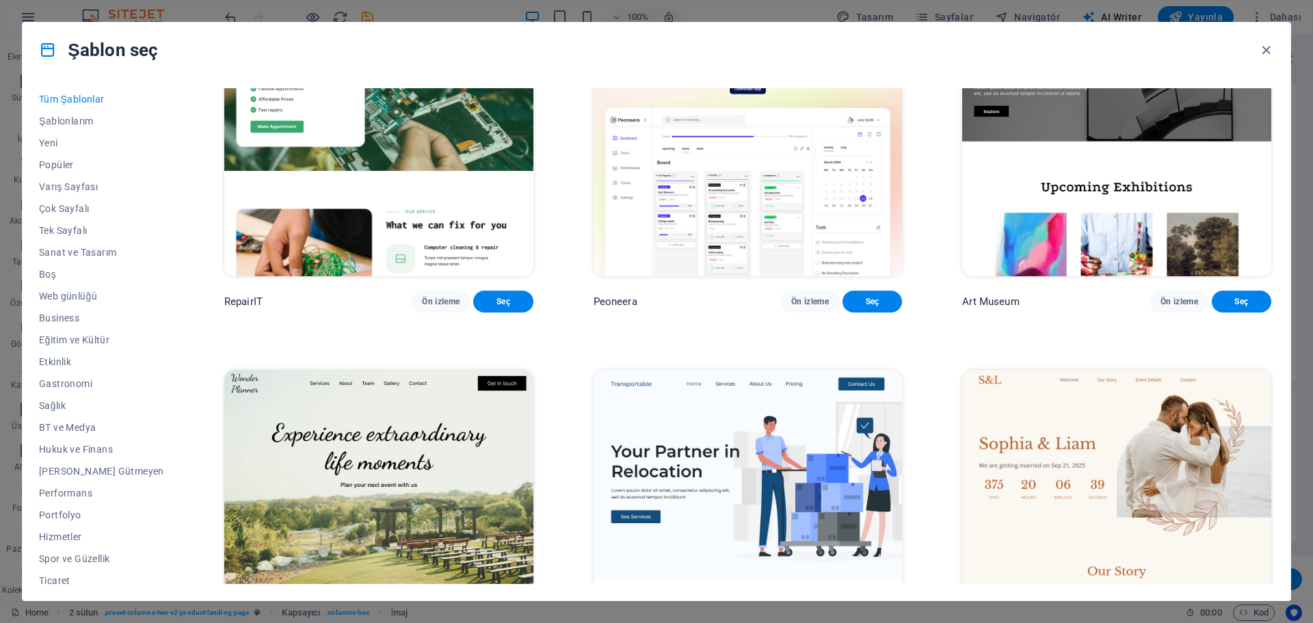
scroll to position [479, 0]
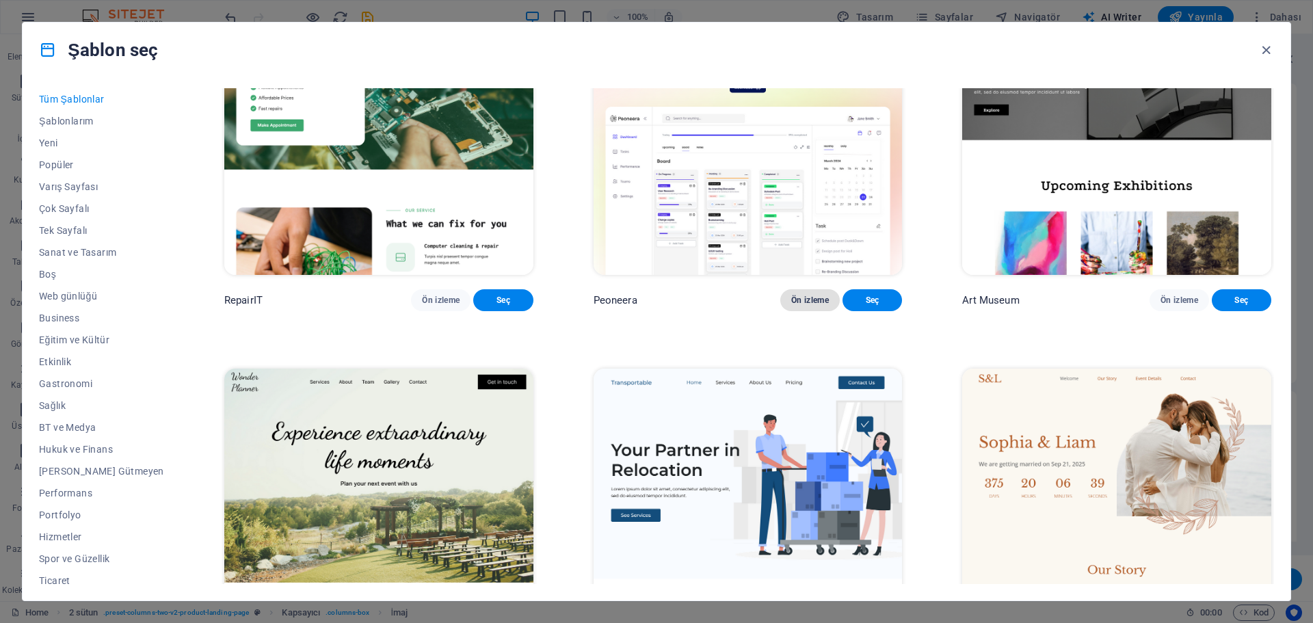
click at [802, 306] on span "Ön izleme" at bounding box center [810, 300] width 38 height 11
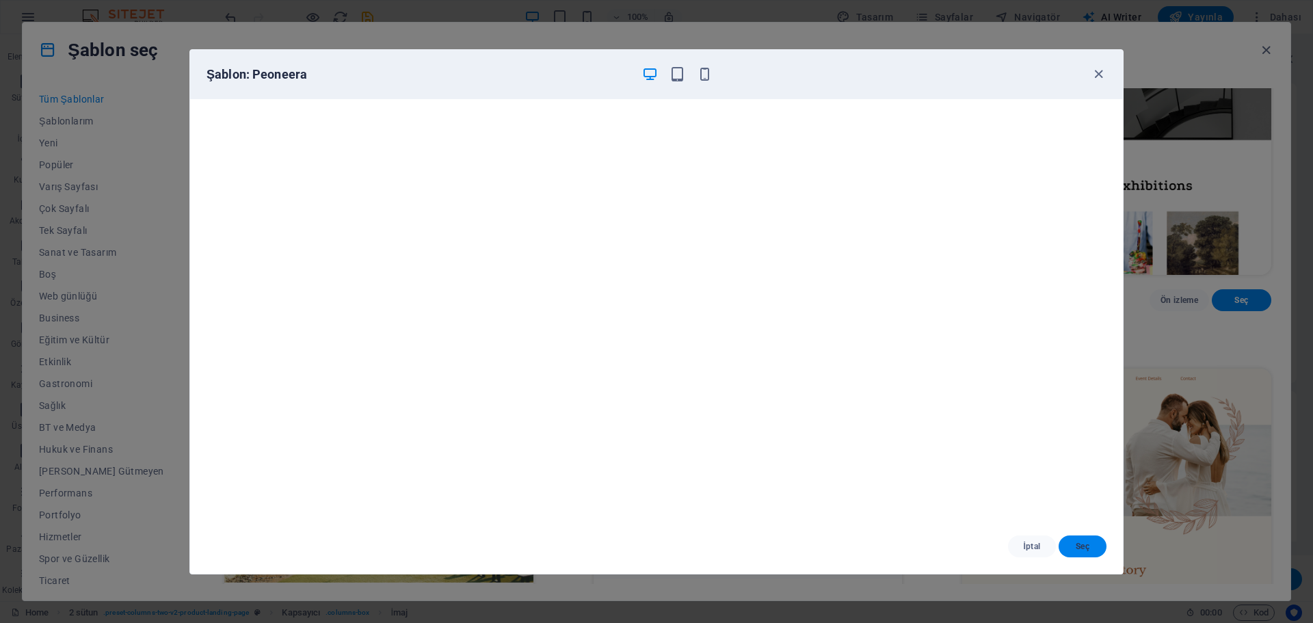
click at [1088, 548] on span "Seç" at bounding box center [1083, 546] width 26 height 11
checkbox input "false"
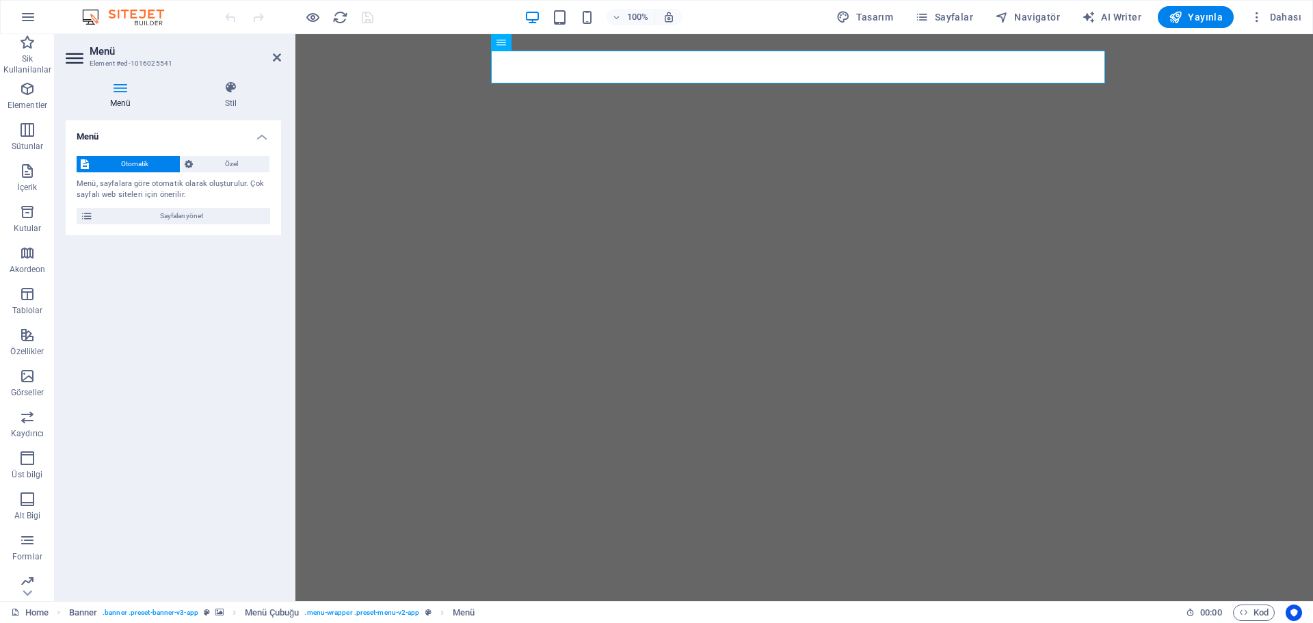
click at [127, 367] on div "Menü Otomatik Özel Menü, sayfalara göre otomatik olarak oluşturulur. Çok sayfal…" at bounding box center [173, 355] width 215 height 470
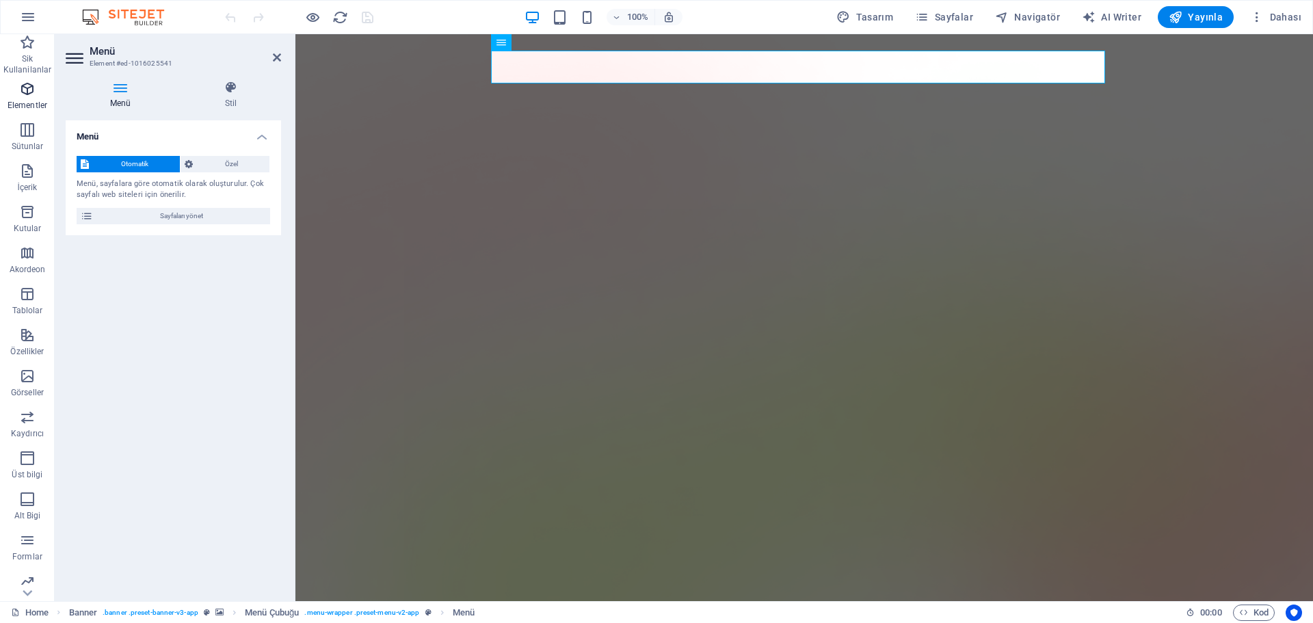
click at [33, 95] on icon "button" at bounding box center [27, 89] width 16 height 16
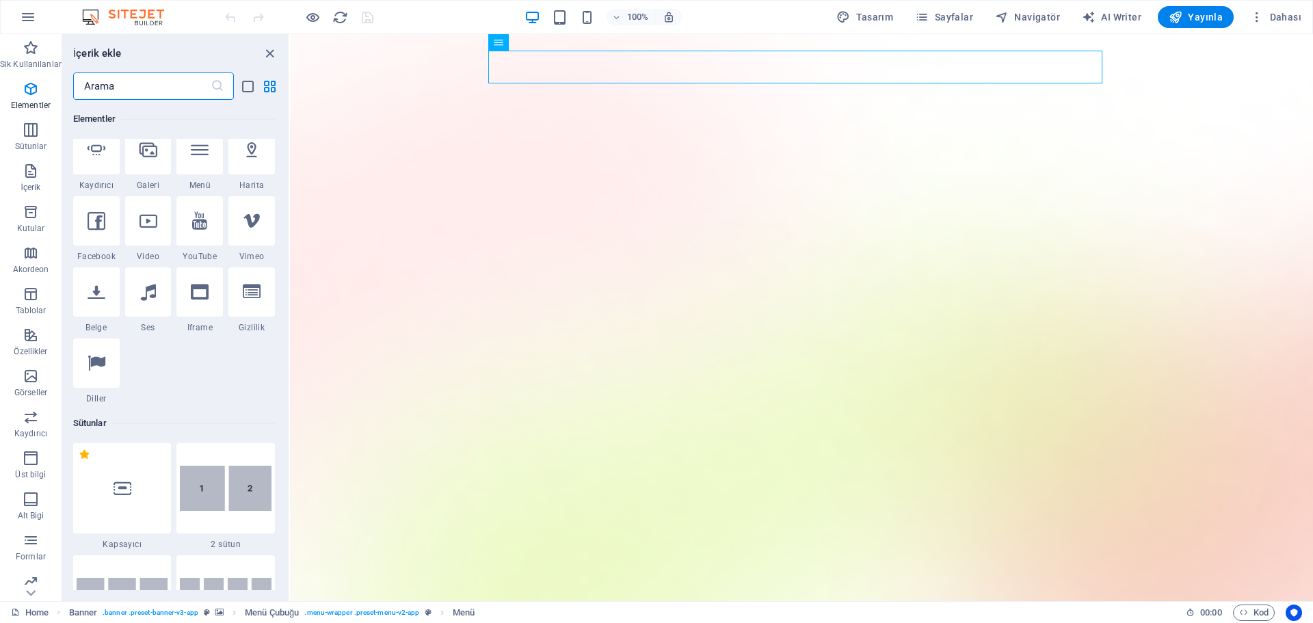
scroll to position [146, 0]
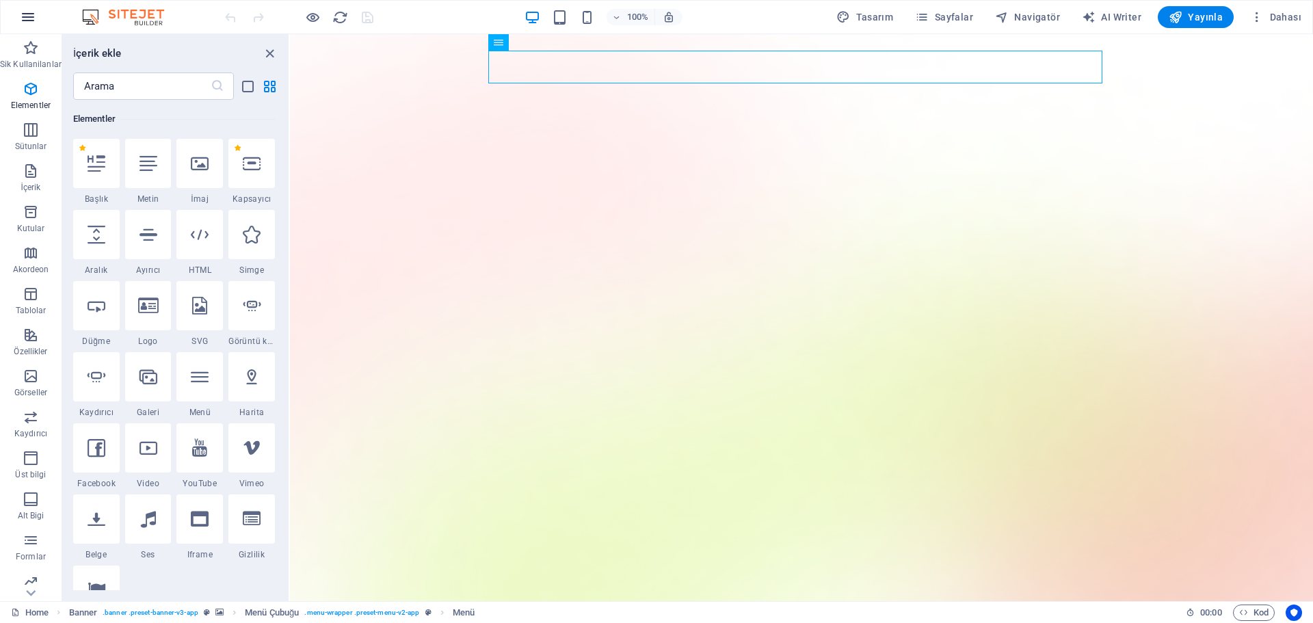
click at [31, 12] on icon "button" at bounding box center [28, 17] width 16 height 16
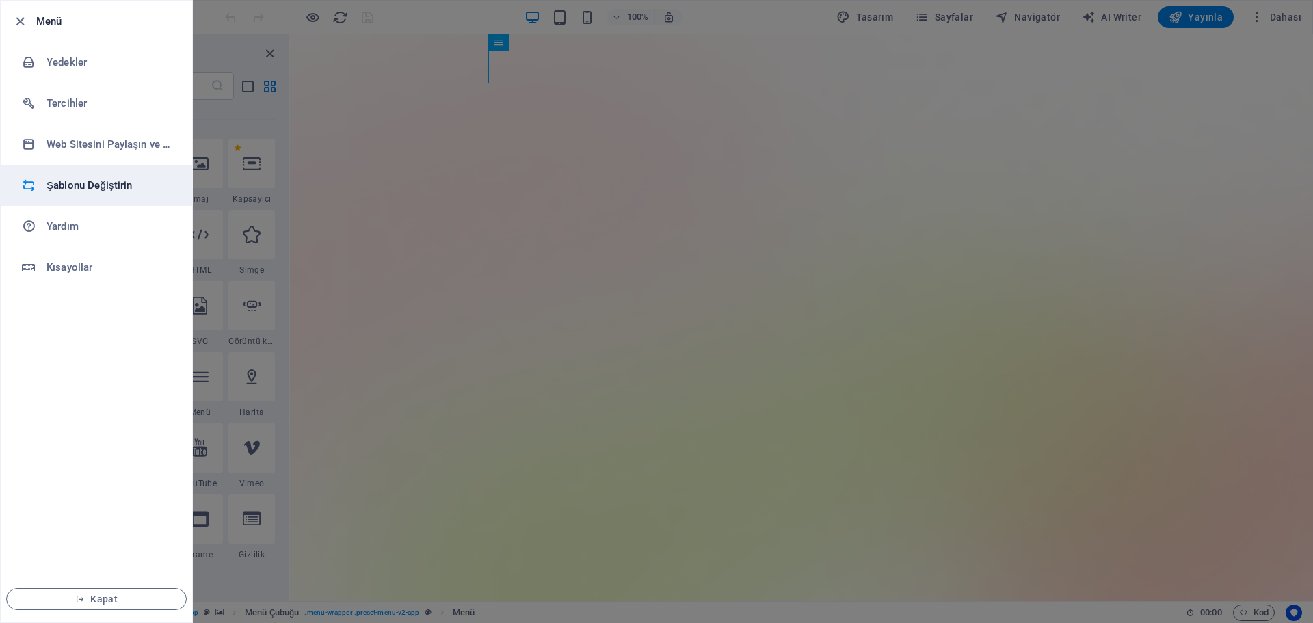
click at [90, 183] on h6 "Şablonu Değiştirin" at bounding box center [110, 185] width 127 height 16
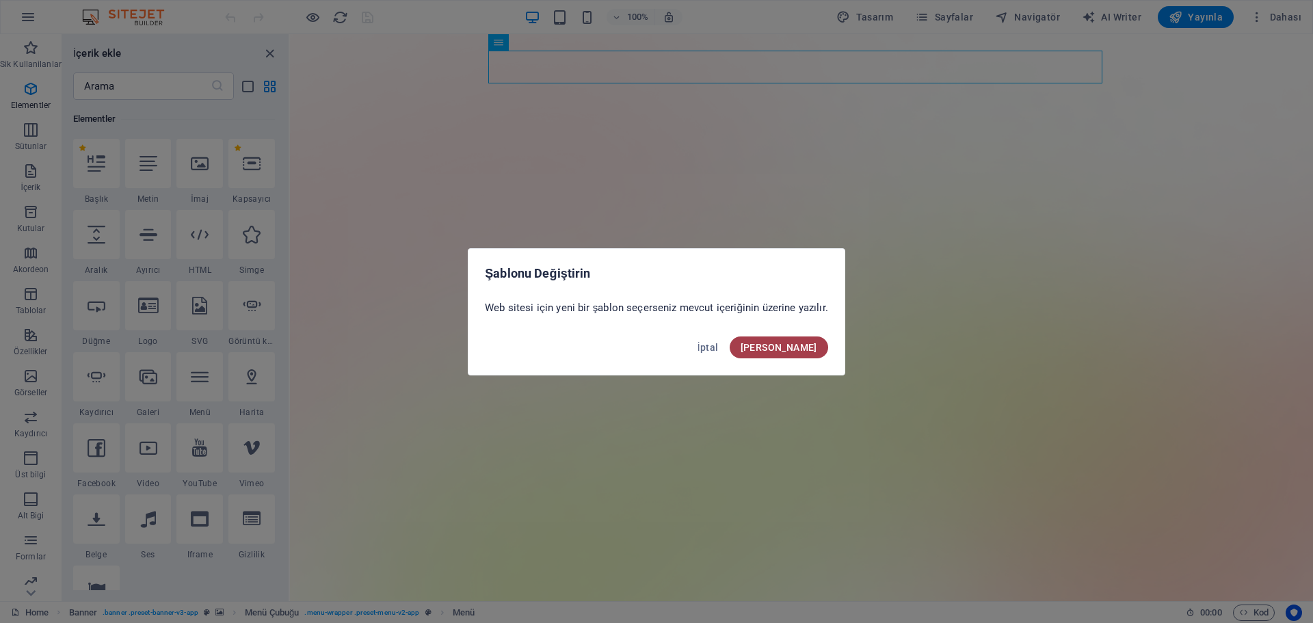
click at [800, 352] on span "Onayla" at bounding box center [779, 347] width 77 height 11
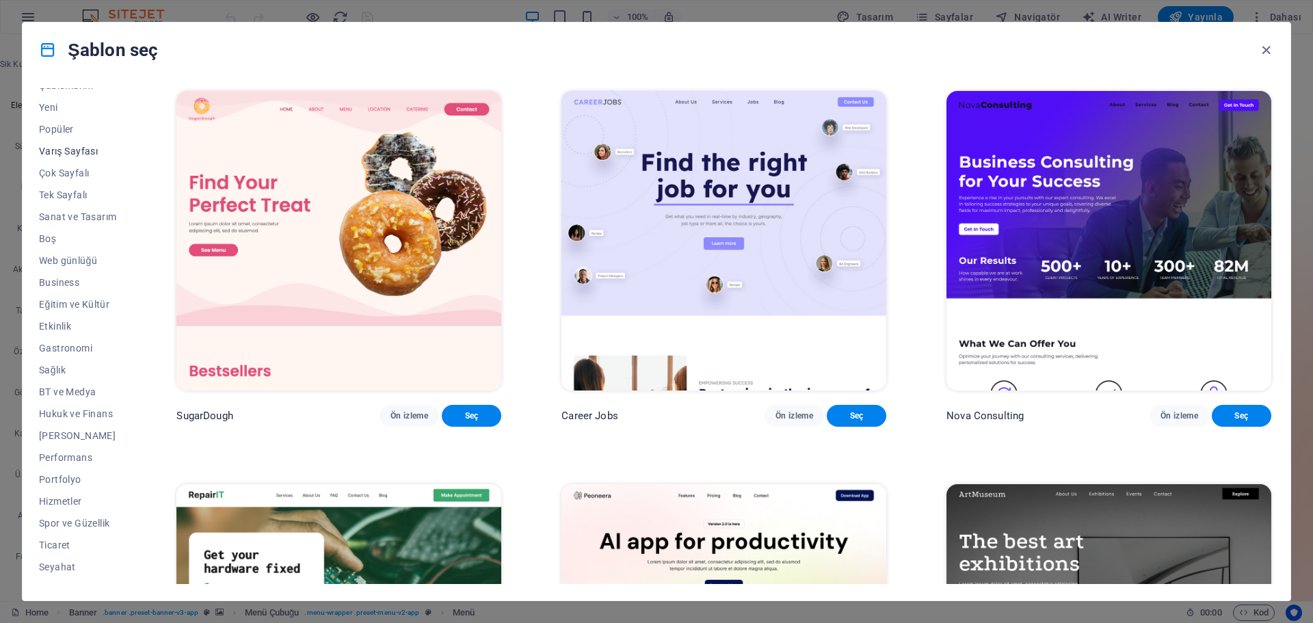
scroll to position [51, 0]
click at [54, 526] on span "Ticaret" at bounding box center [77, 529] width 77 height 11
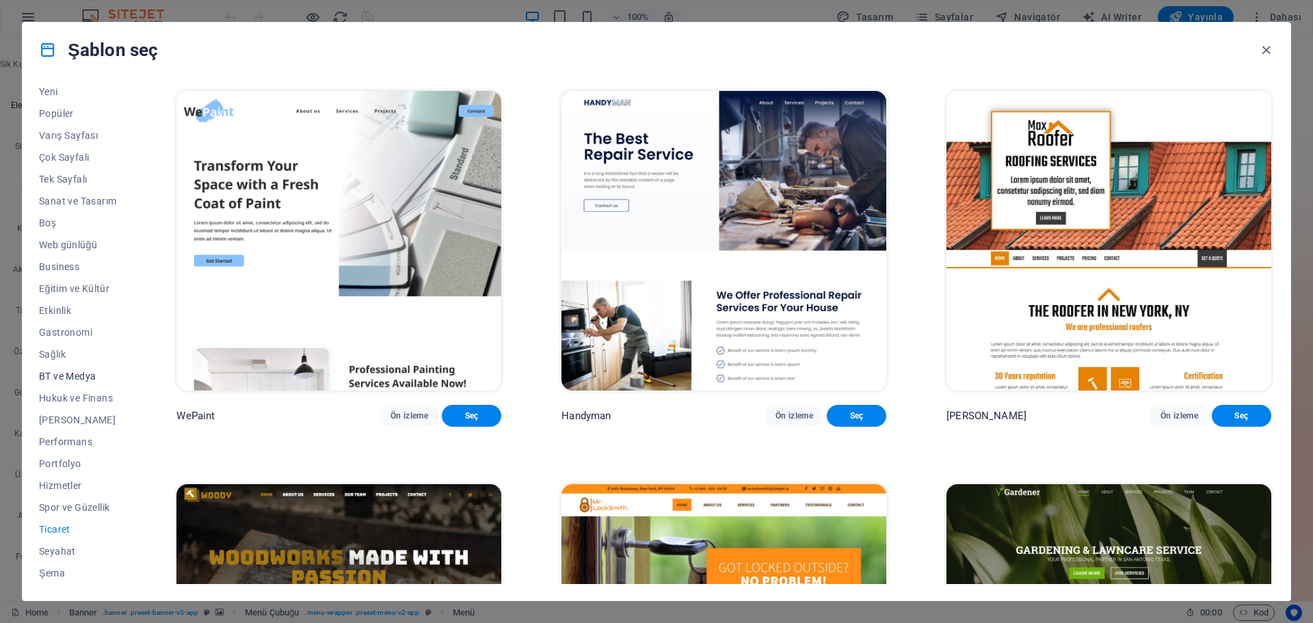
click at [75, 373] on span "BT ve Medya" at bounding box center [77, 376] width 77 height 11
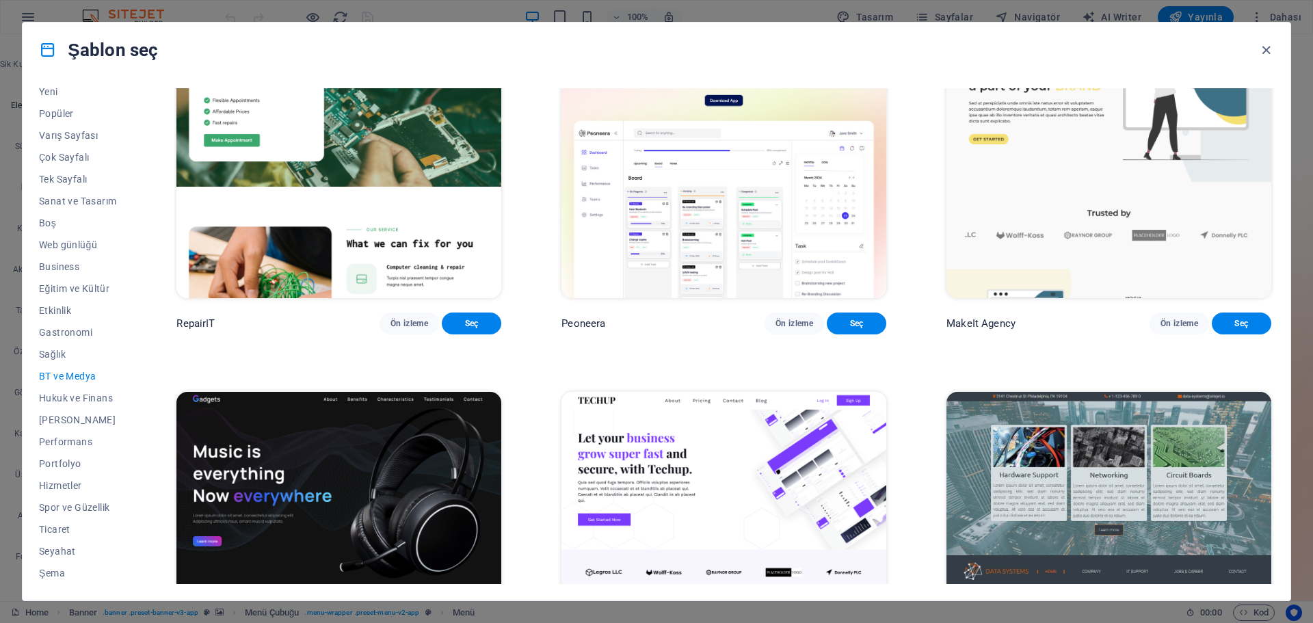
scroll to position [0, 0]
